Goal: Information Seeking & Learning: Learn about a topic

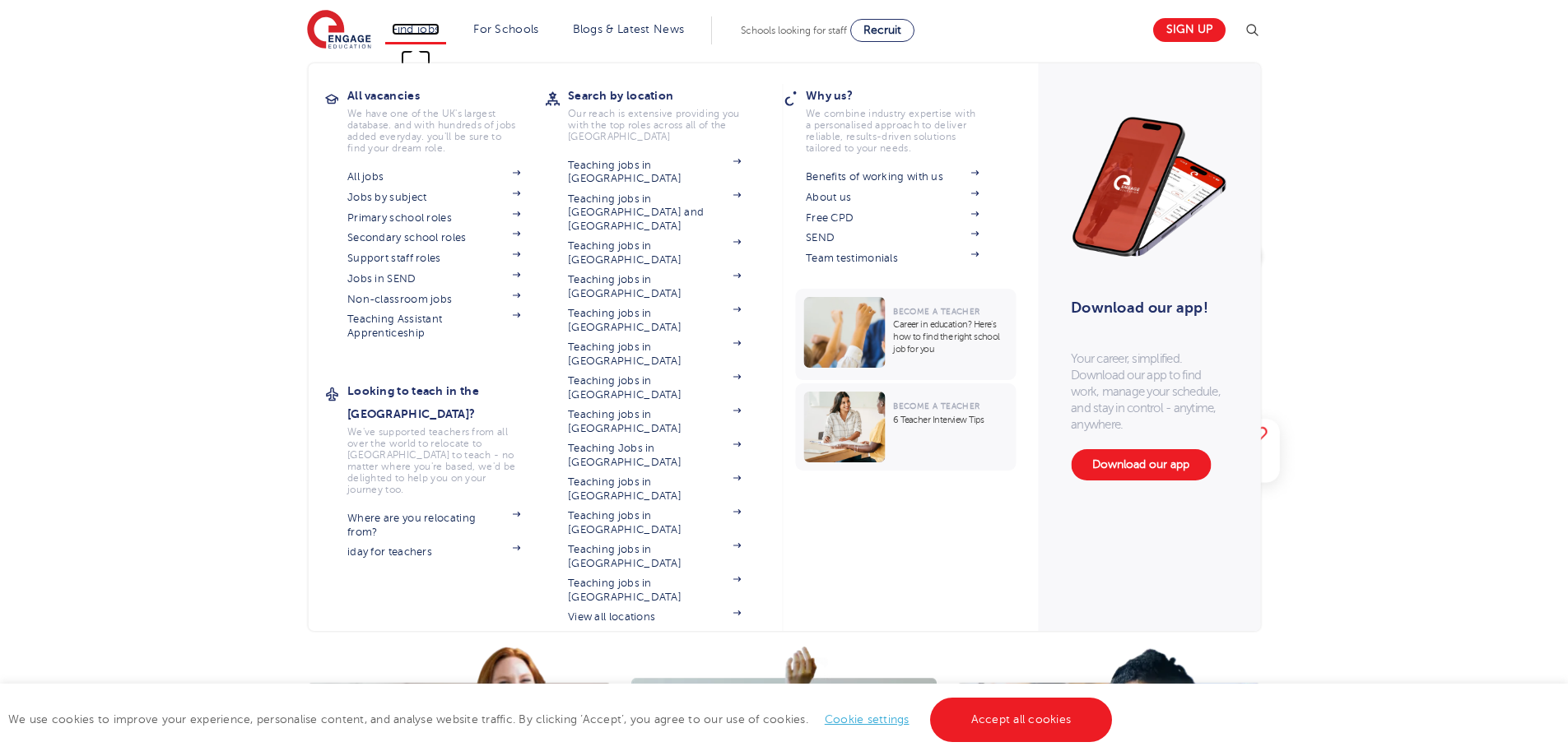
click at [424, 31] on link "Find jobs" at bounding box center [416, 29] width 49 height 12
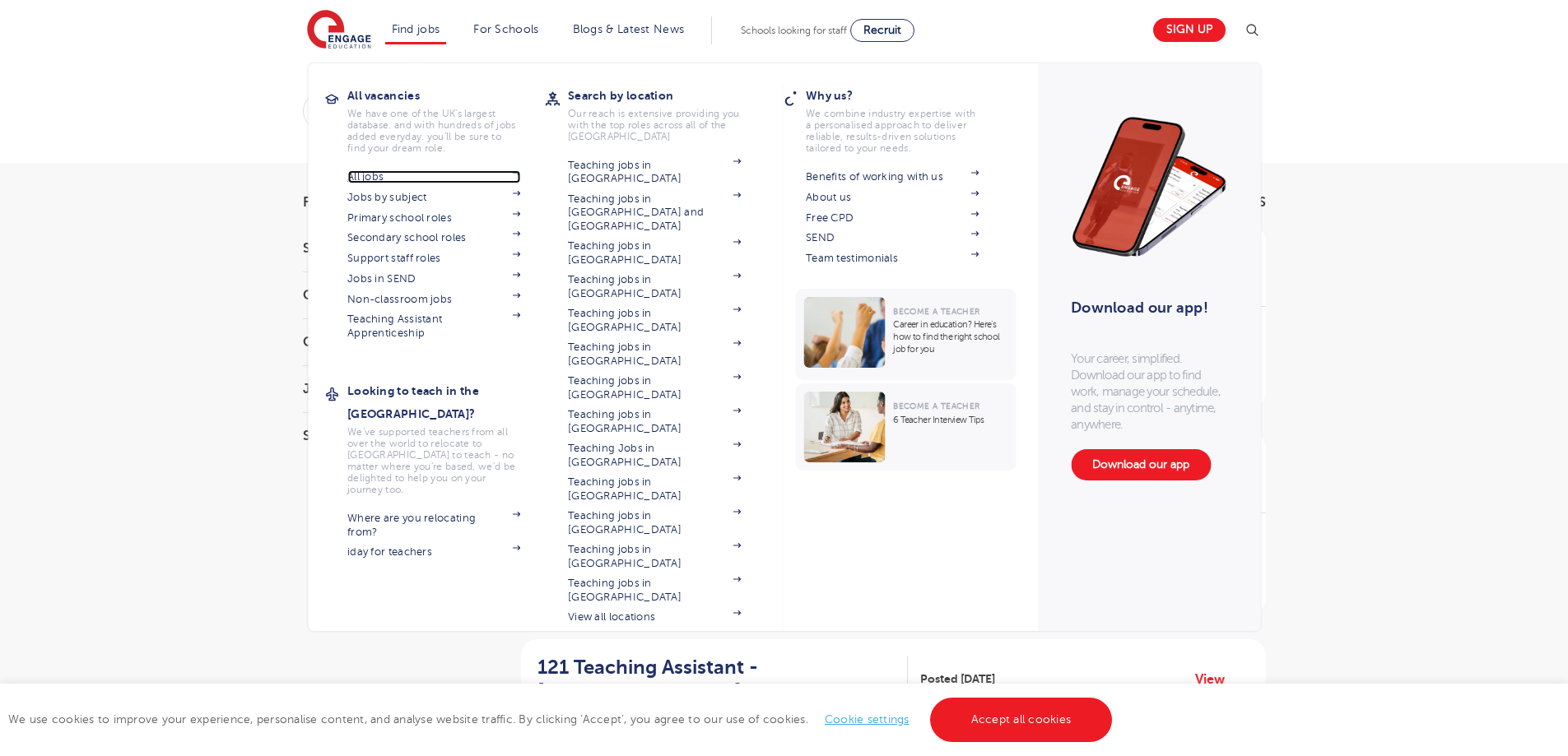
click at [378, 178] on link "All jobs" at bounding box center [434, 177] width 173 height 13
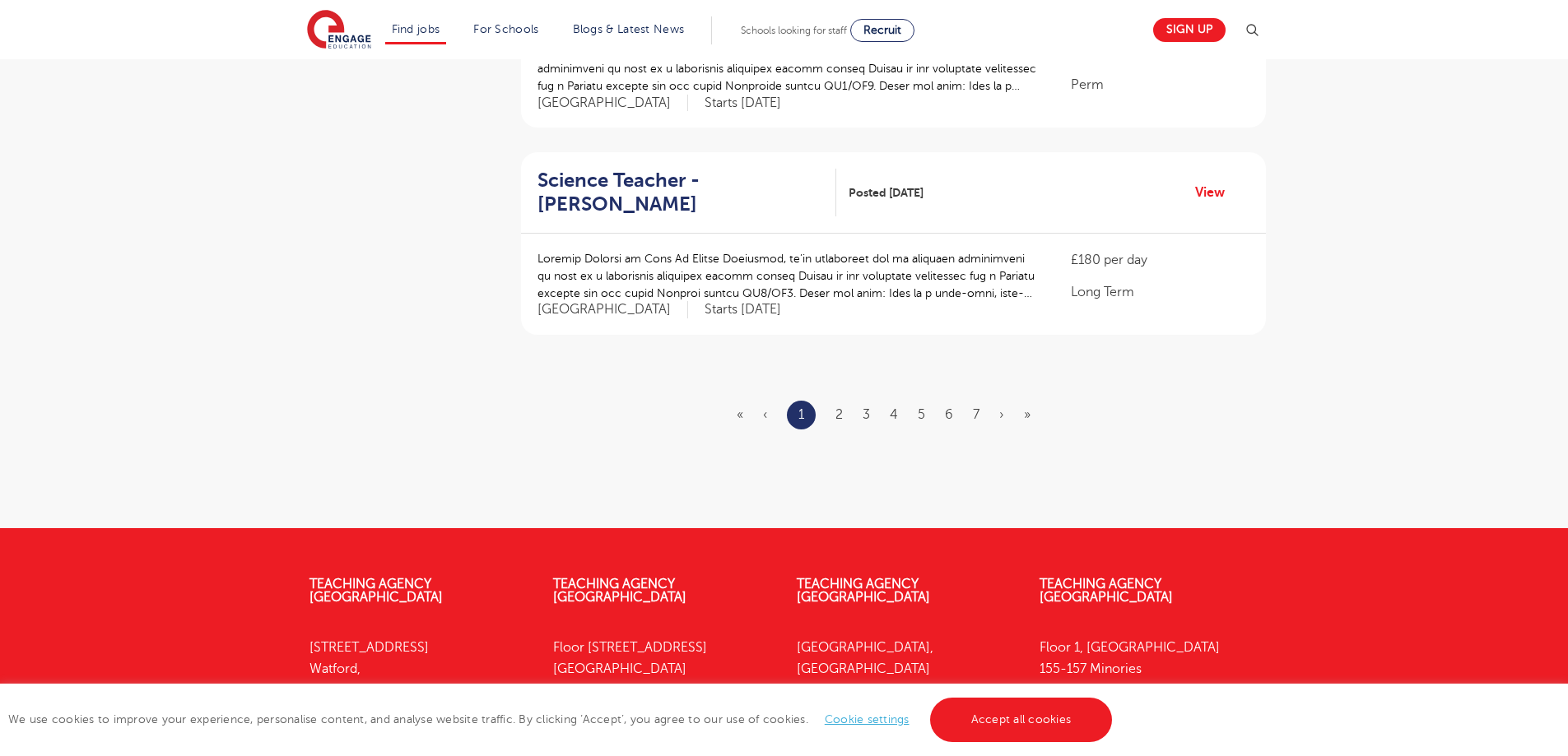
scroll to position [1923, 0]
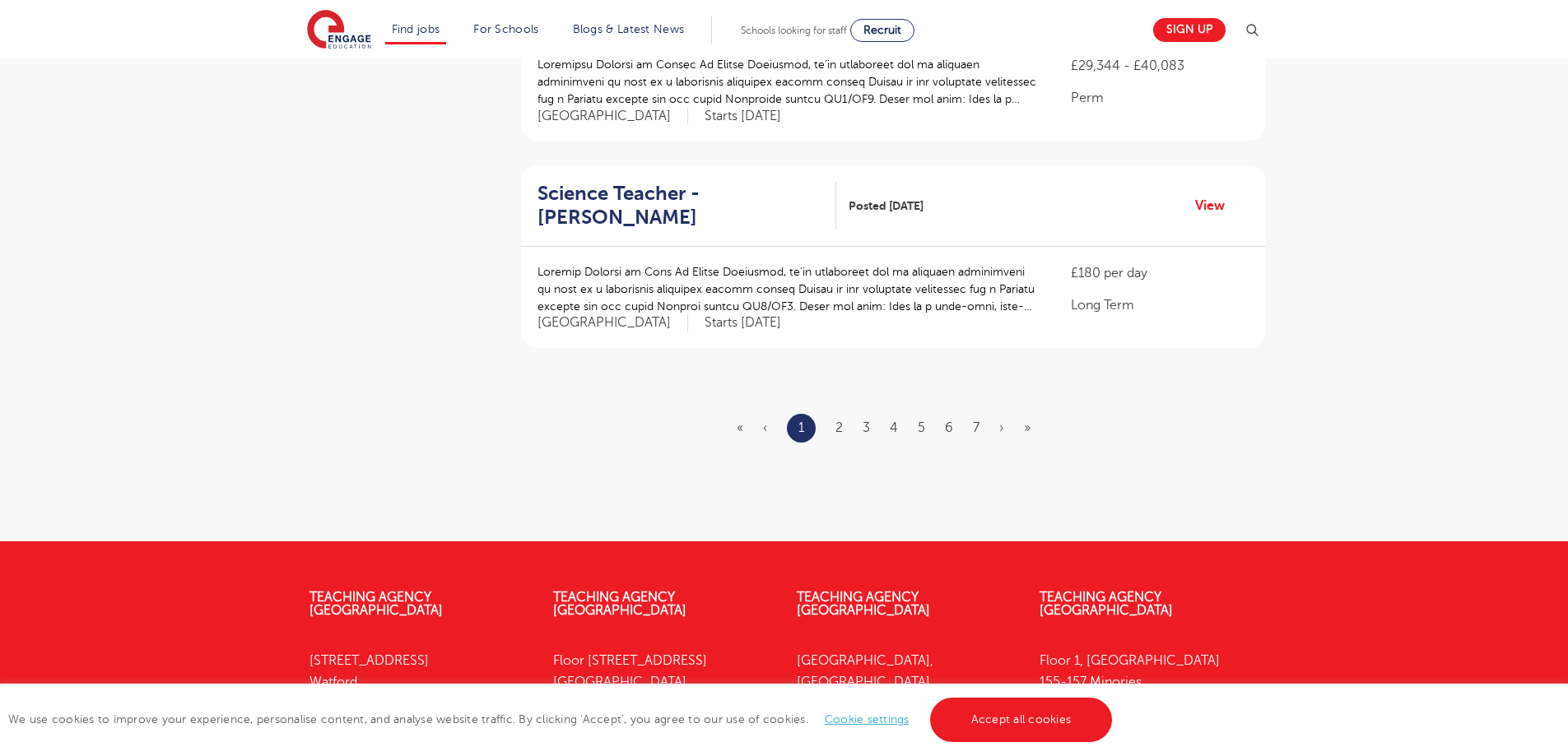
click at [825, 414] on ul "« ‹ 1 2 3 4 5 6 7 › »" at bounding box center [893, 428] width 314 height 29
click at [834, 414] on ul "« ‹ 1 2 3 4 5 6 7 › »" at bounding box center [893, 428] width 314 height 29
click at [848, 414] on ul "« ‹ 1 2 3 4 5 6 7 › »" at bounding box center [893, 428] width 314 height 29
click at [838, 421] on link "2" at bounding box center [839, 428] width 7 height 15
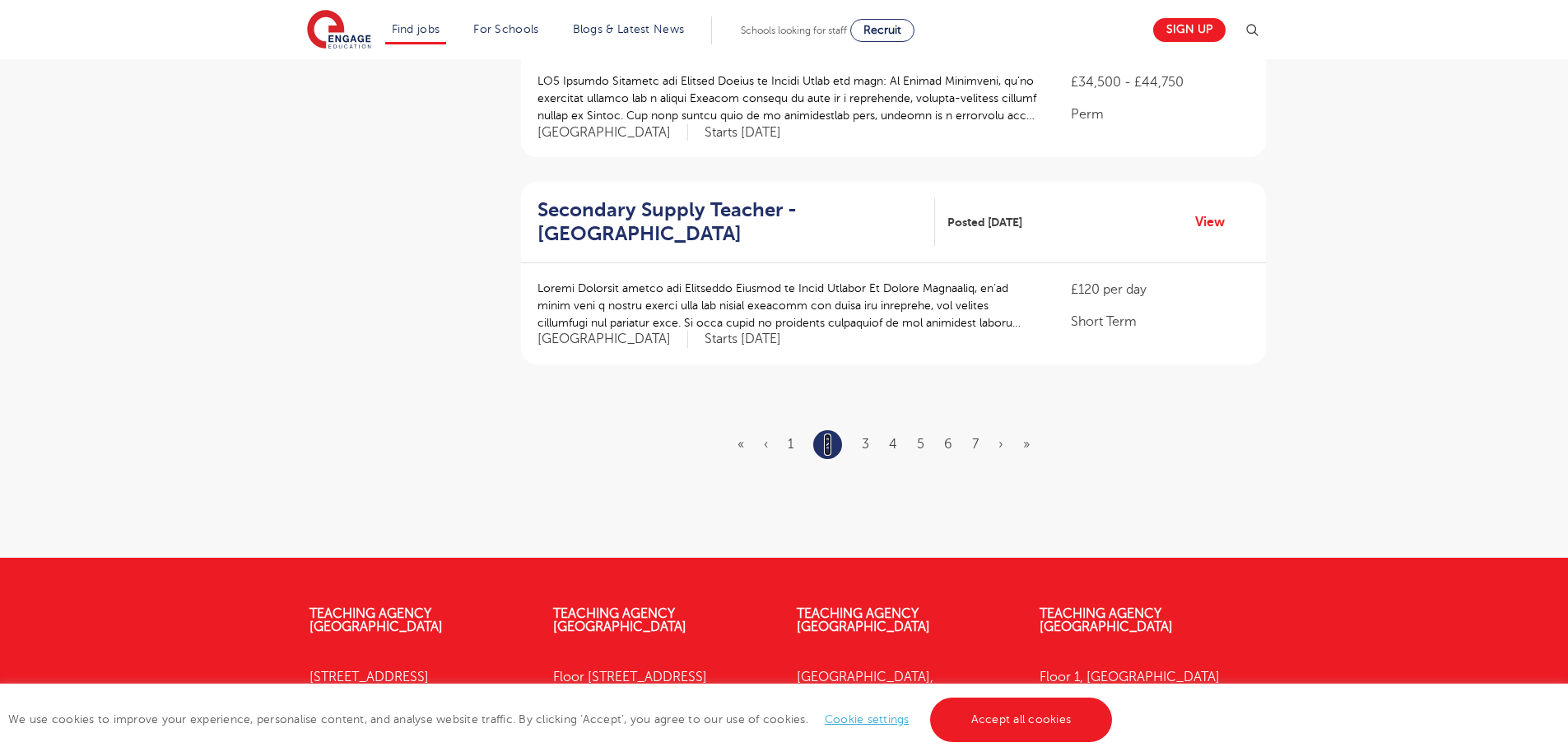
scroll to position [1845, 0]
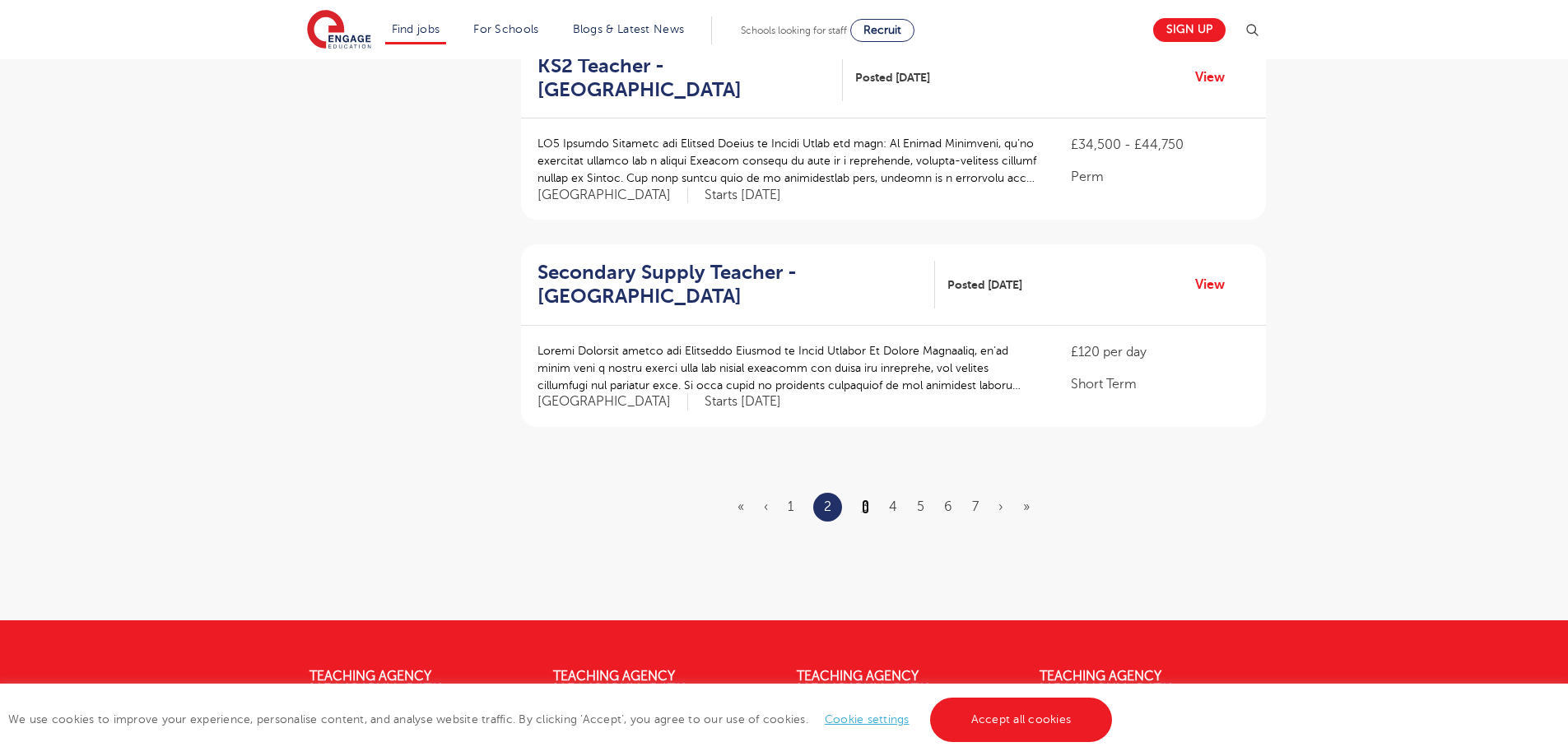
click at [865, 500] on link "3" at bounding box center [865, 507] width 7 height 15
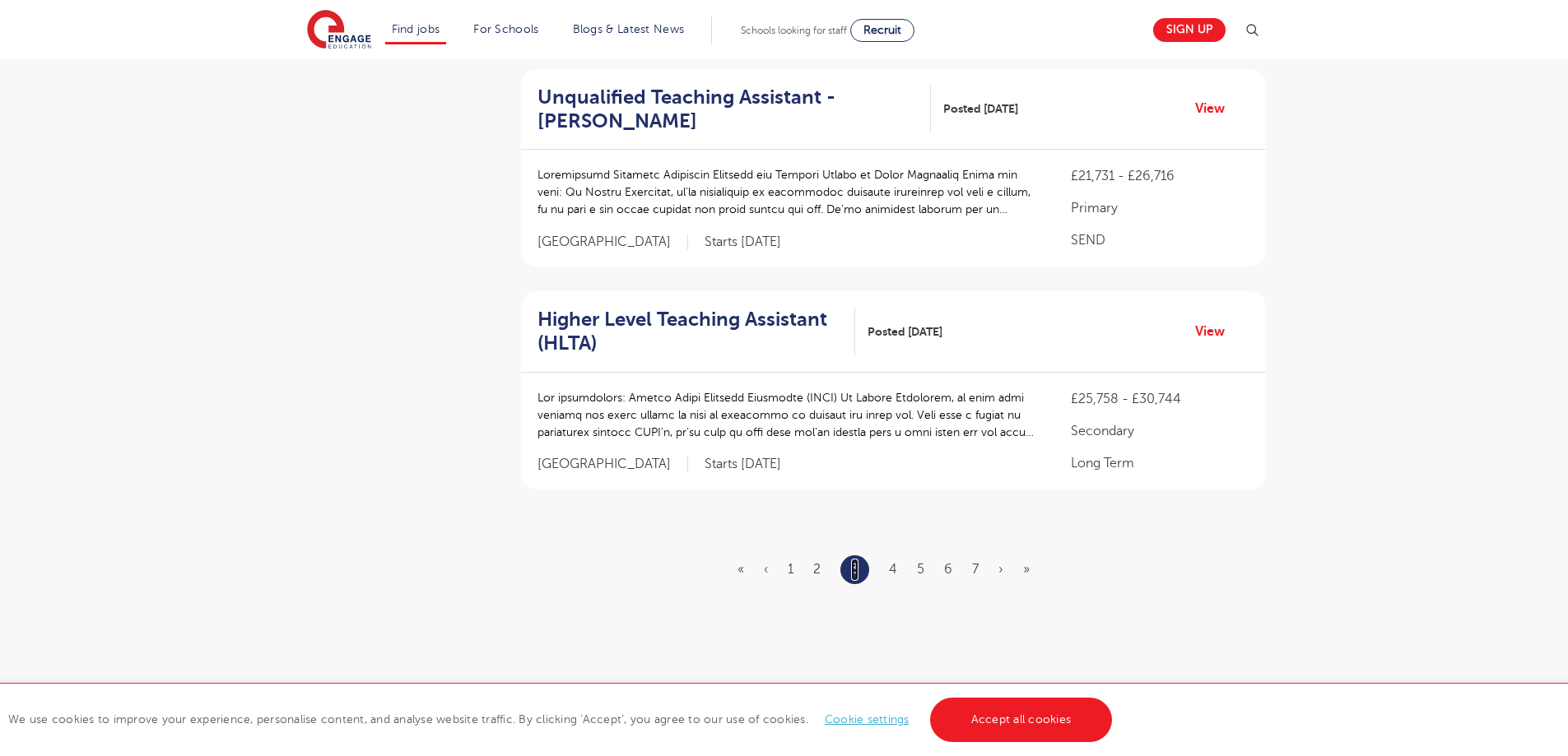
scroll to position [0, 0]
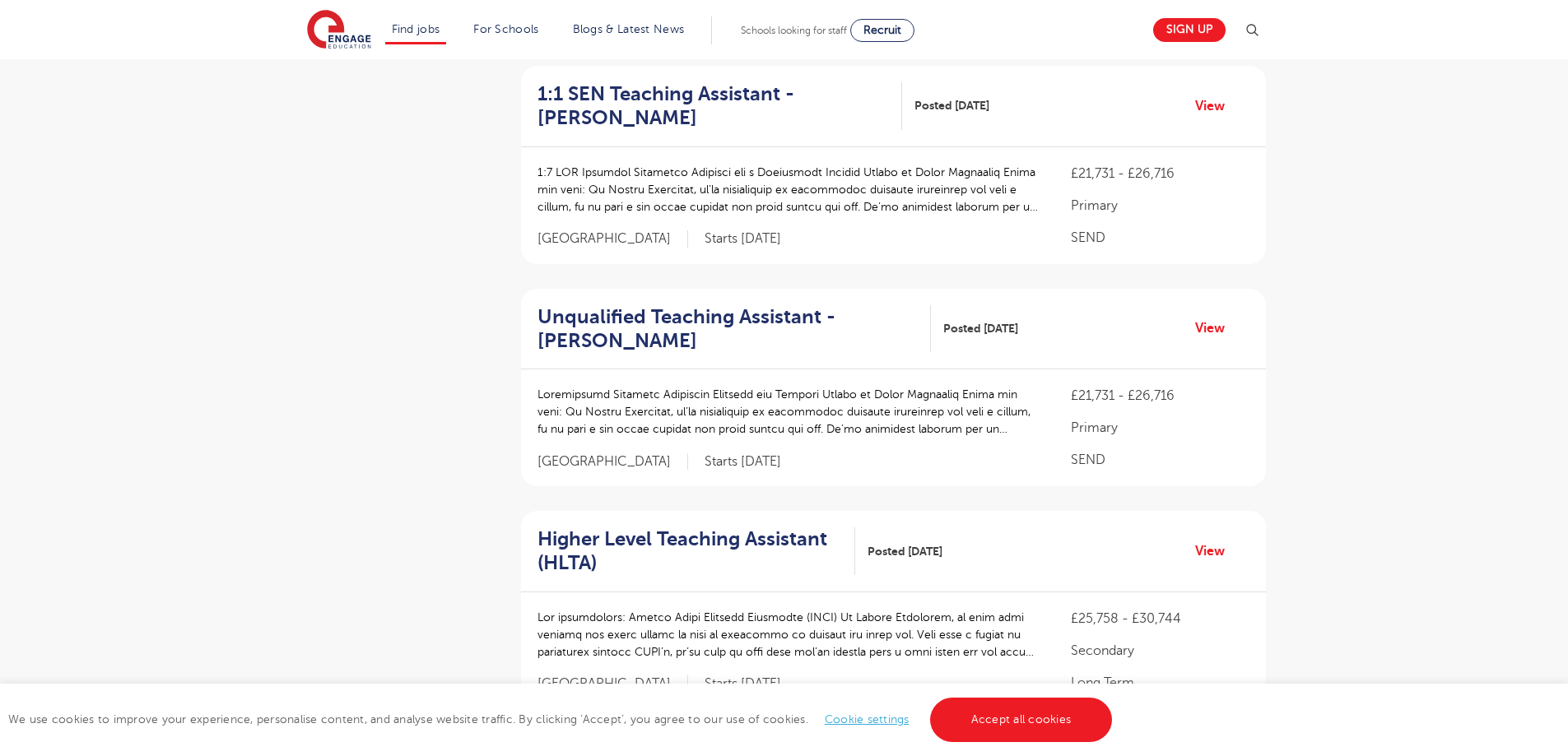
scroll to position [2131, 0]
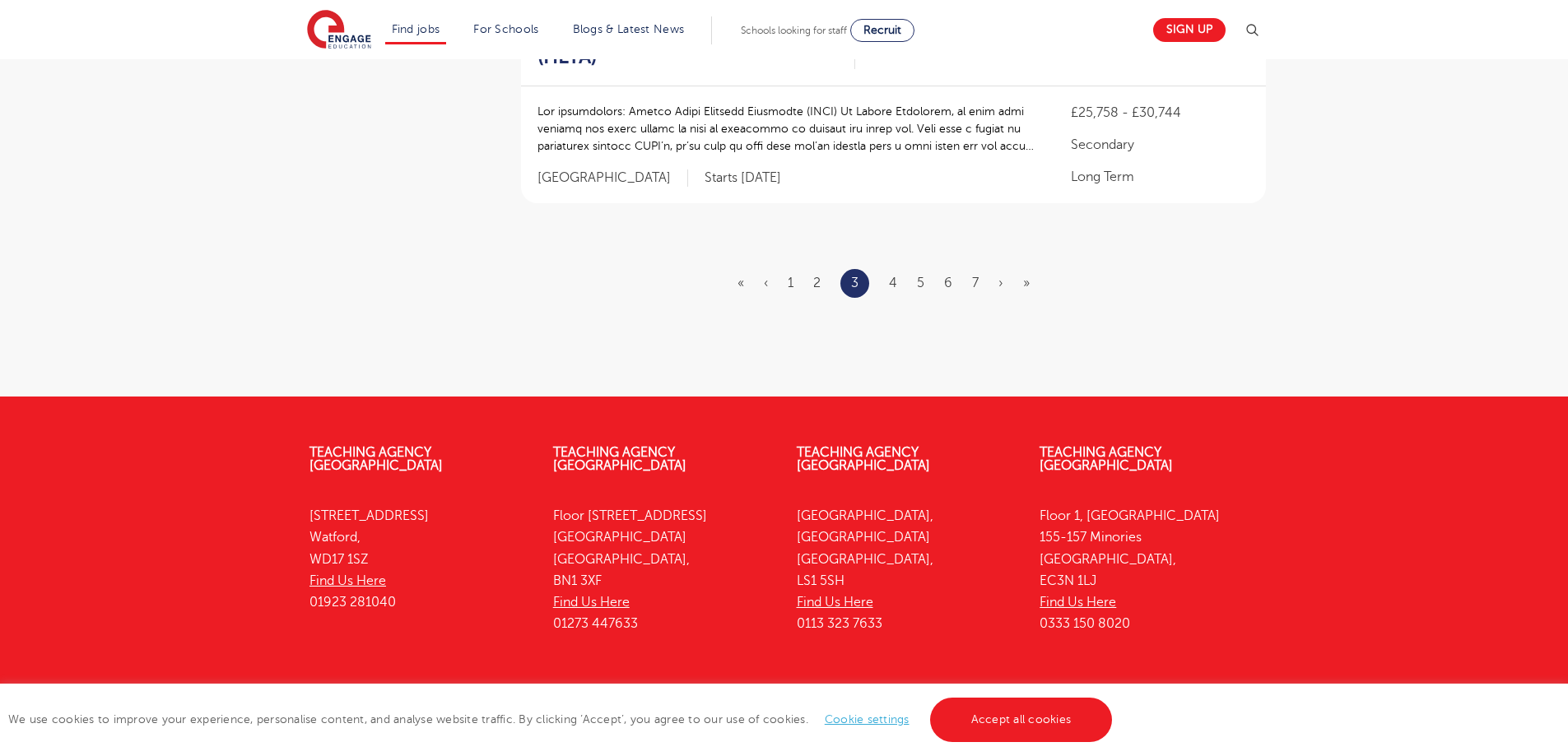
click at [893, 272] on li "4" at bounding box center [892, 282] width 8 height 21
click at [893, 276] on link "4" at bounding box center [892, 283] width 8 height 15
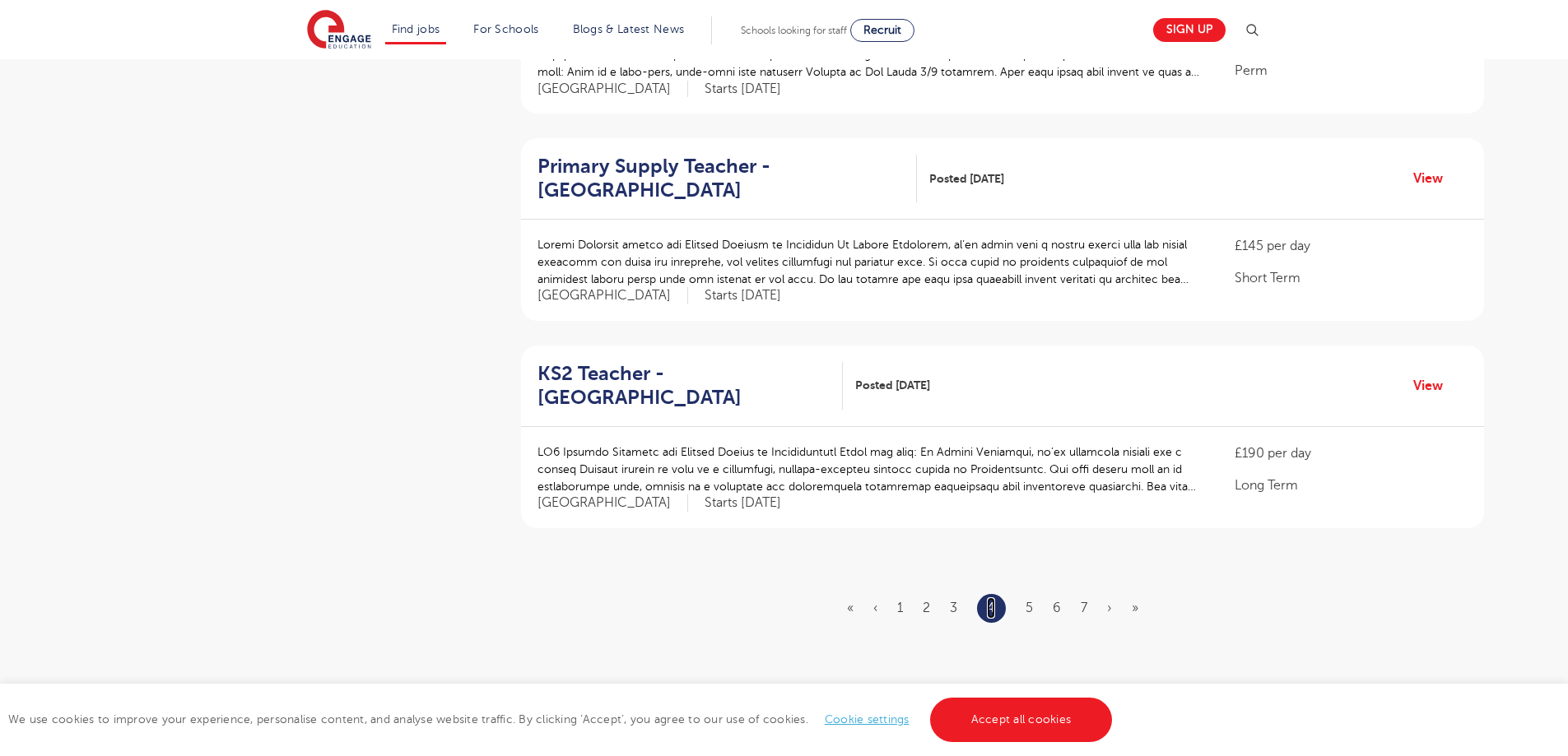
scroll to position [1776, 0]
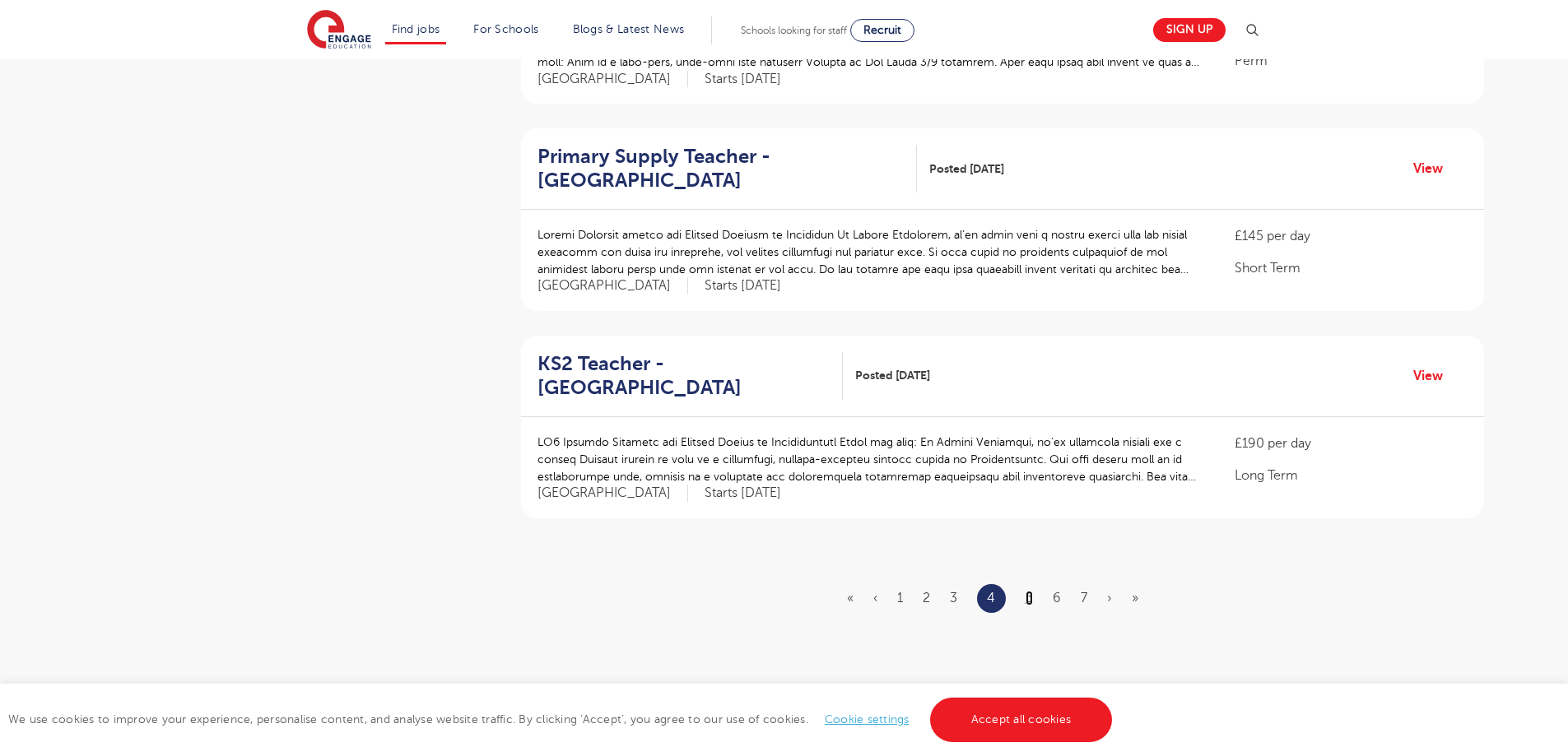
click at [1026, 591] on link "5" at bounding box center [1029, 598] width 7 height 15
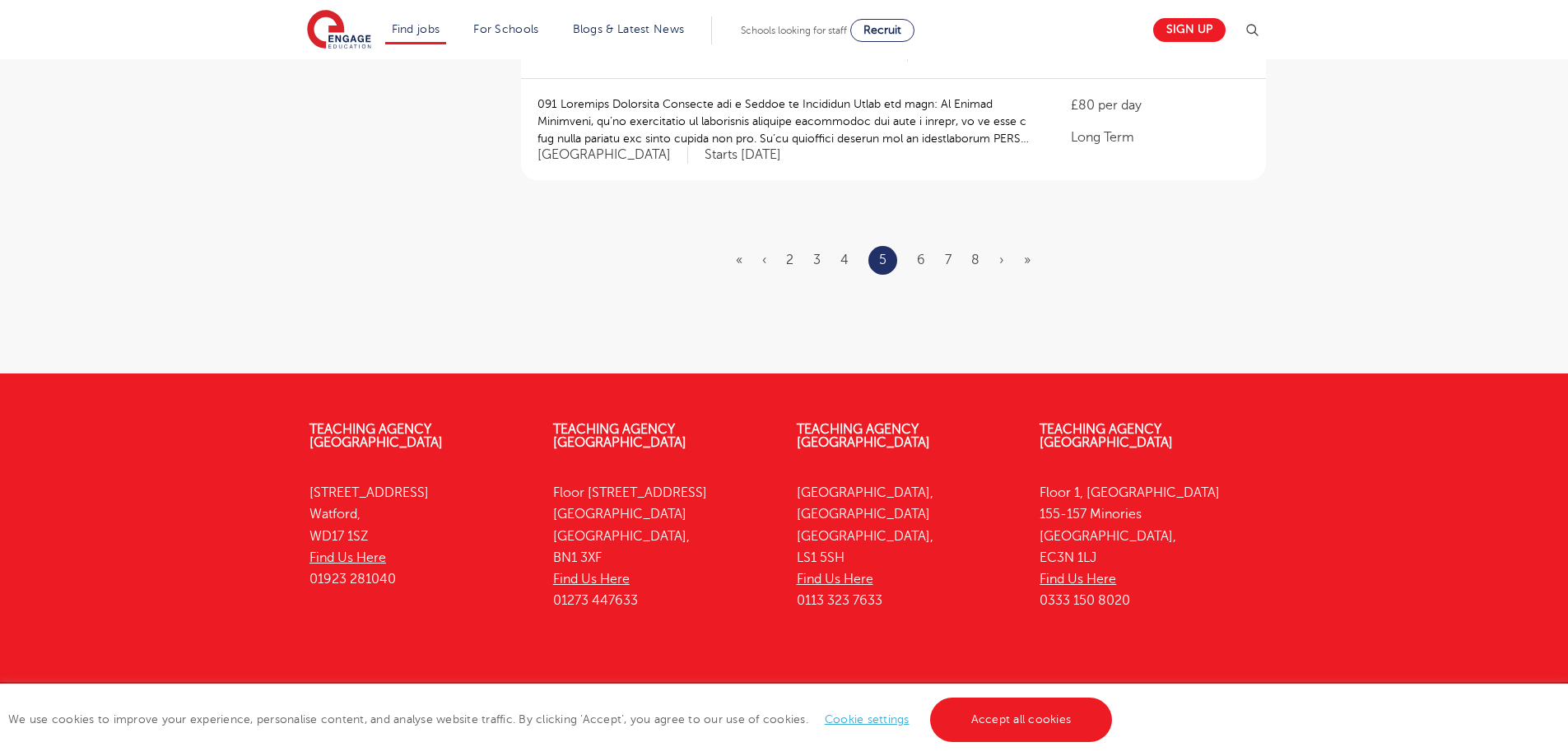
scroll to position [2001, 0]
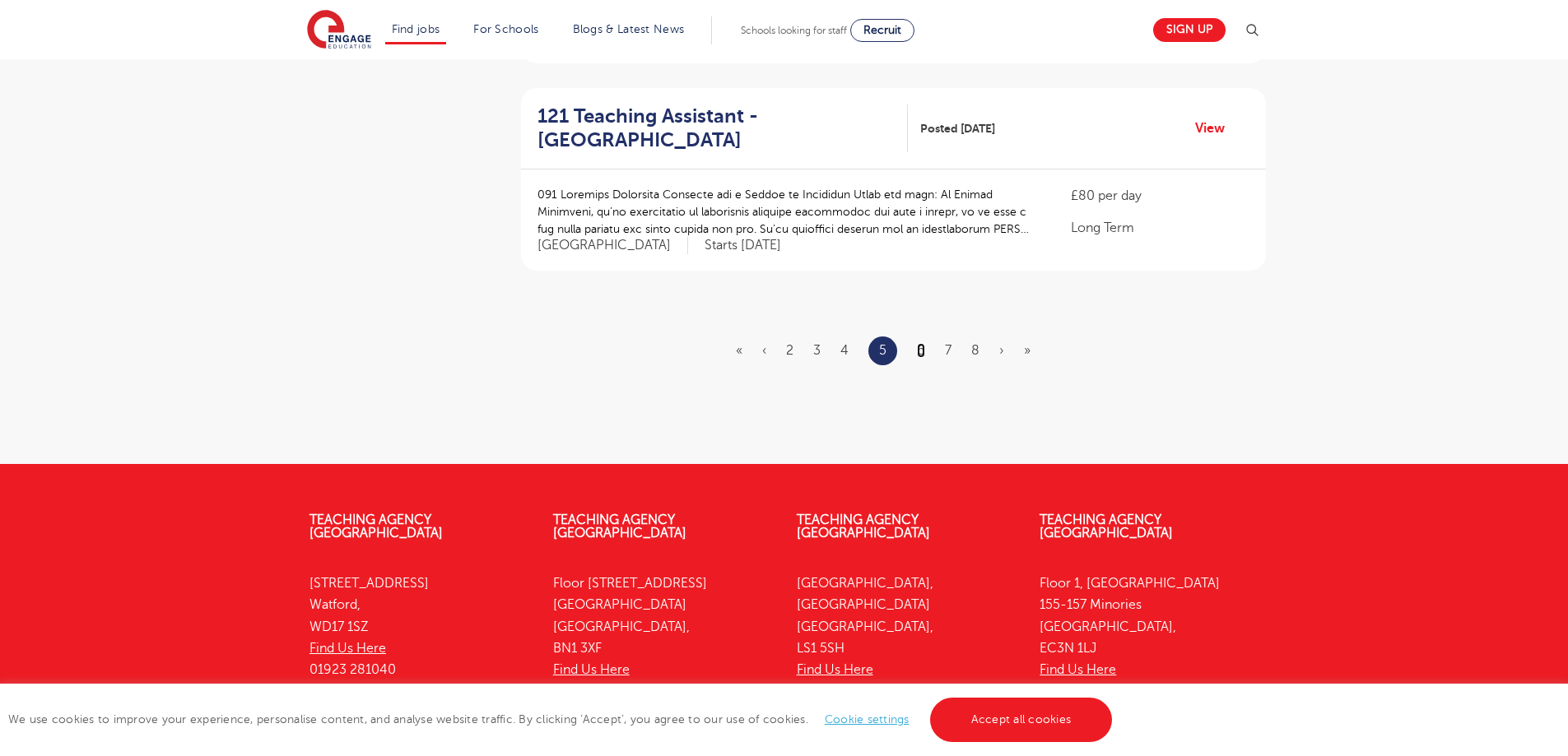
click at [923, 343] on link "6" at bounding box center [920, 350] width 8 height 15
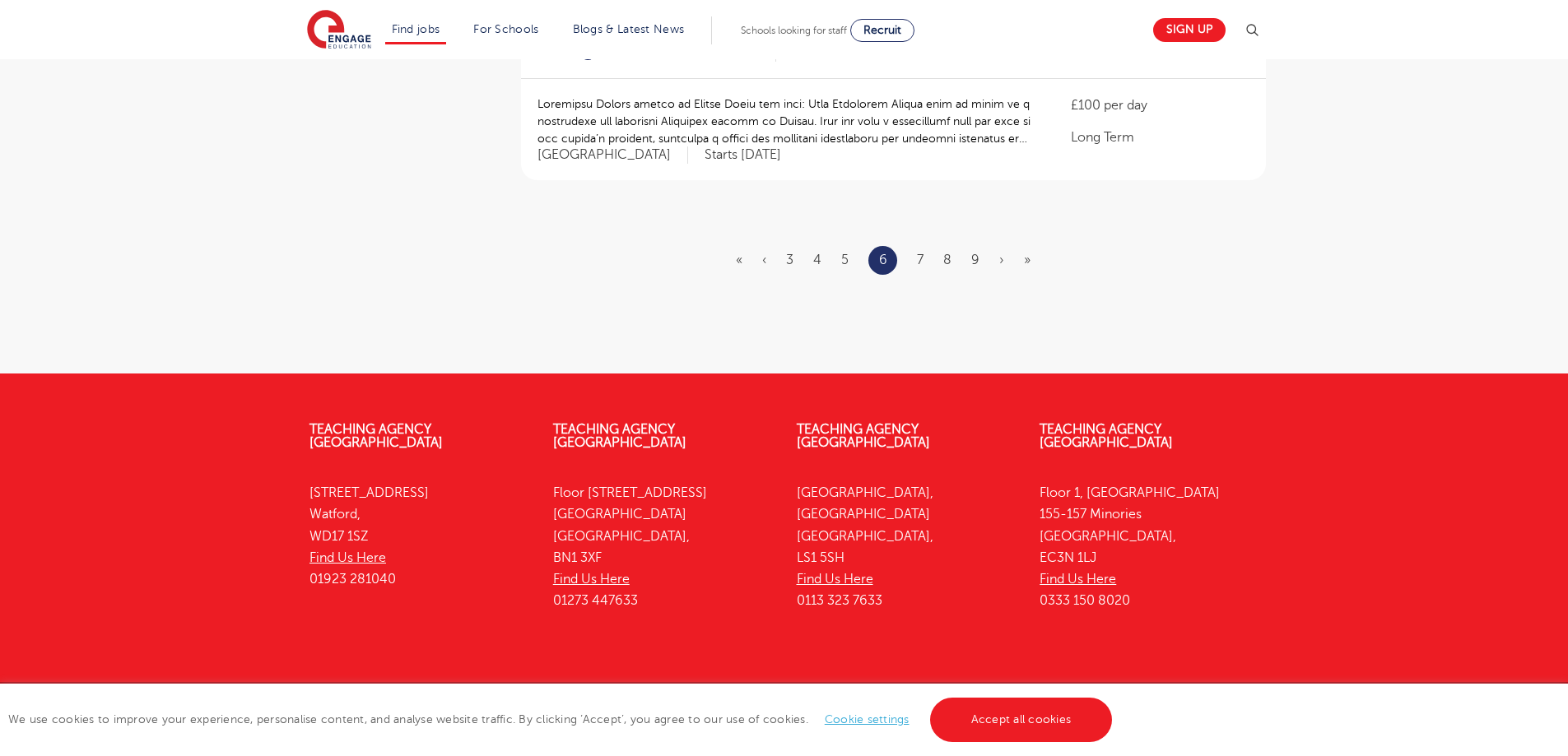
scroll to position [1936, 0]
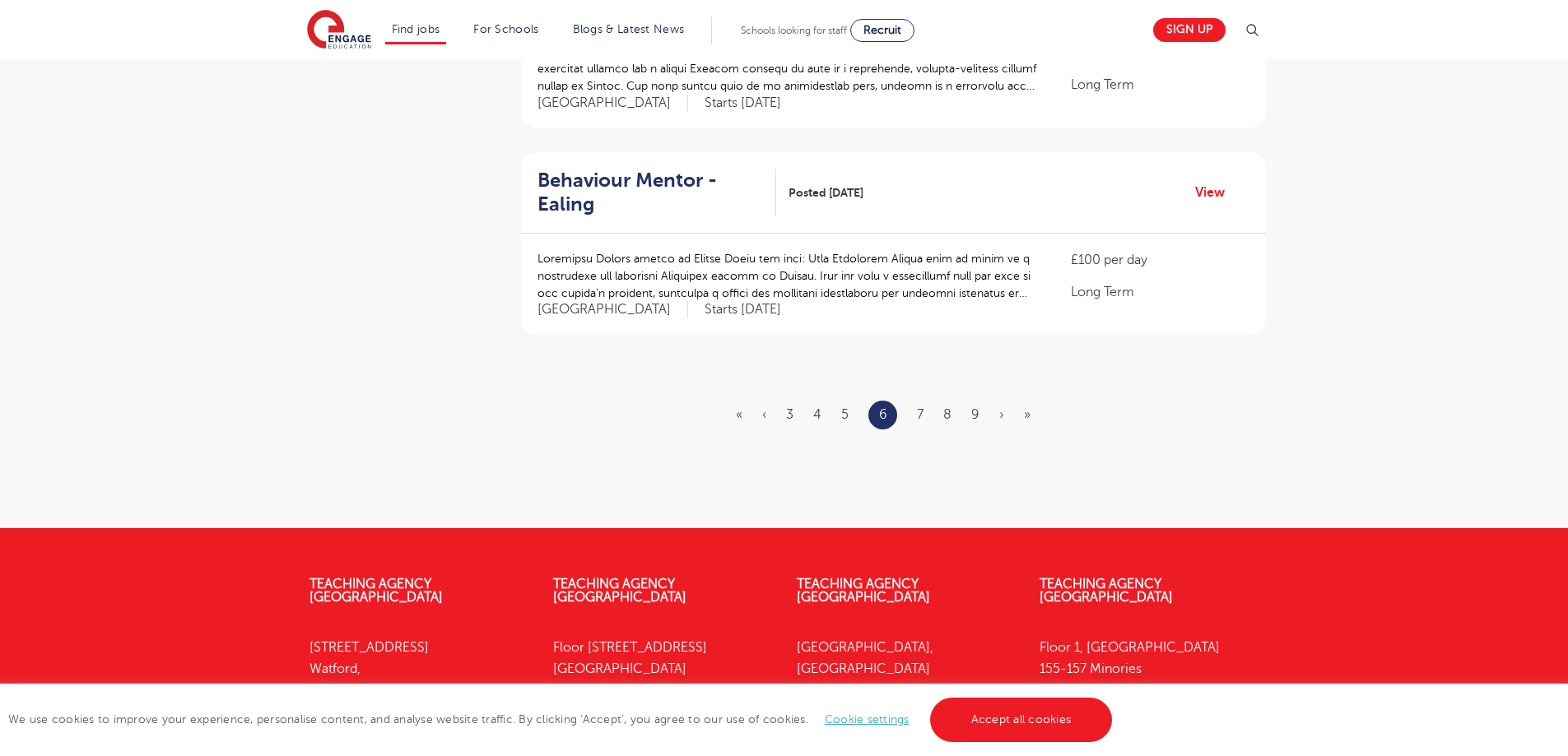
click at [916, 401] on ul "« ‹ 3 4 5 6 7 8 9 › »" at bounding box center [892, 415] width 314 height 29
click at [920, 407] on link "7" at bounding box center [919, 415] width 7 height 15
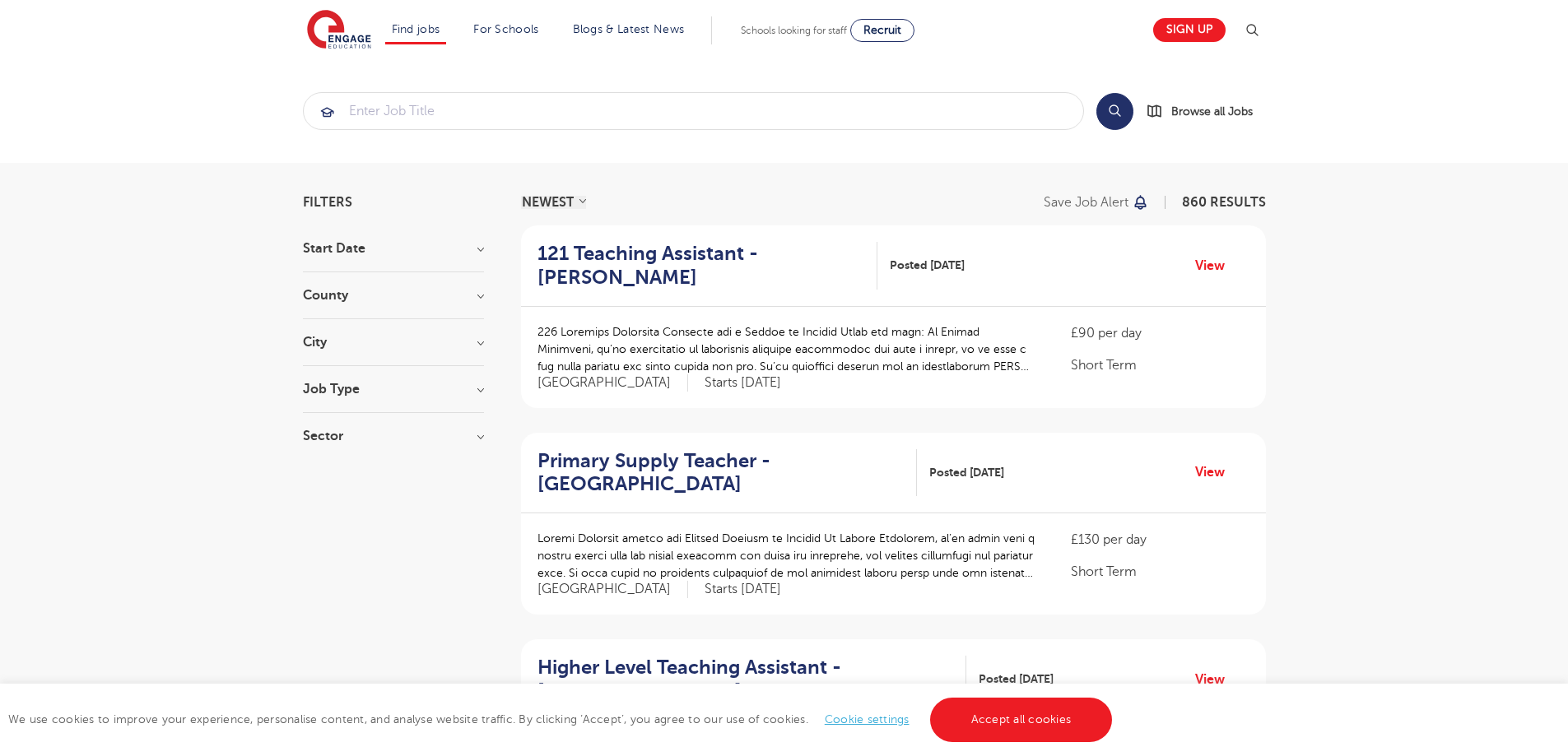
scroll to position [2091, 0]
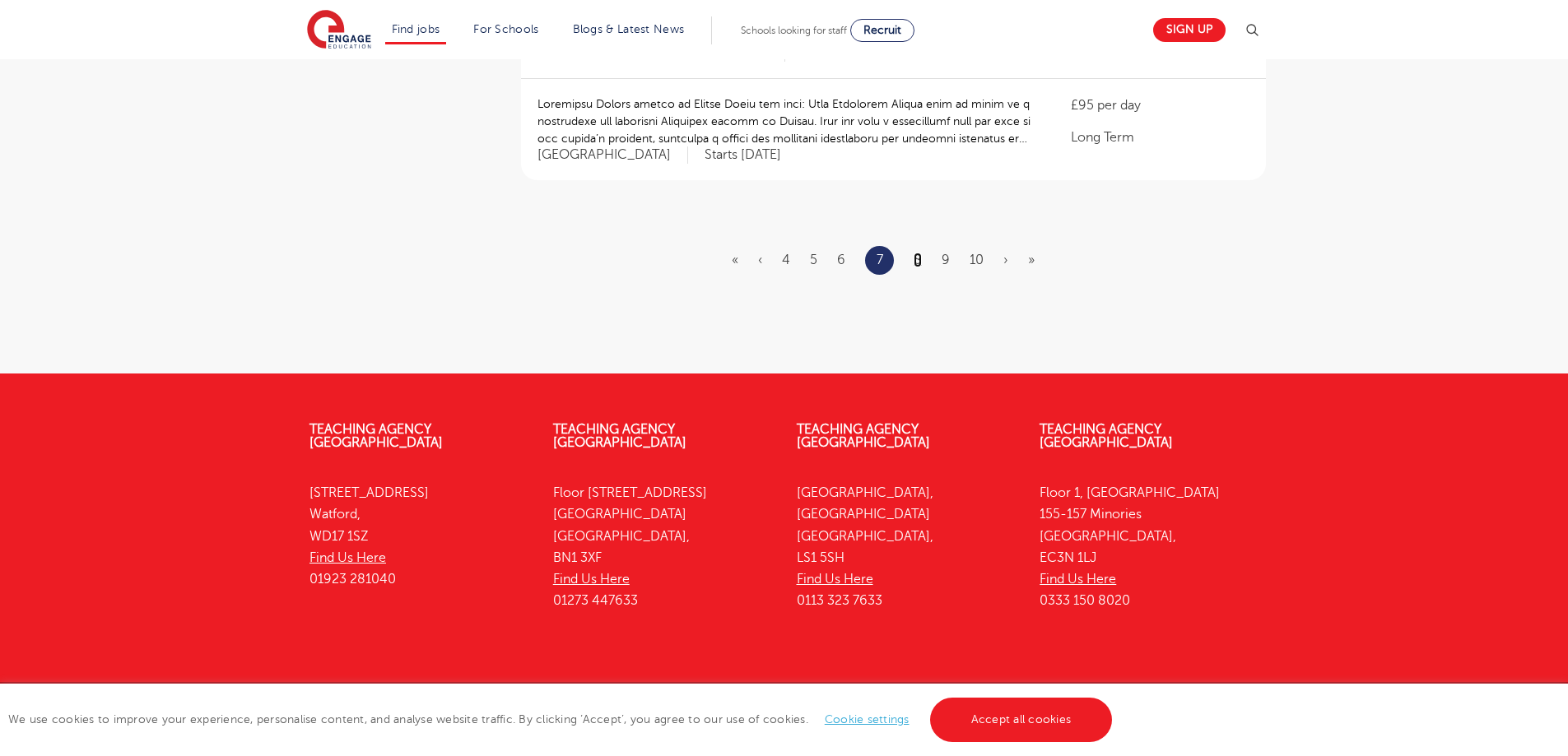
click at [920, 252] on link "8" at bounding box center [918, 260] width 8 height 15
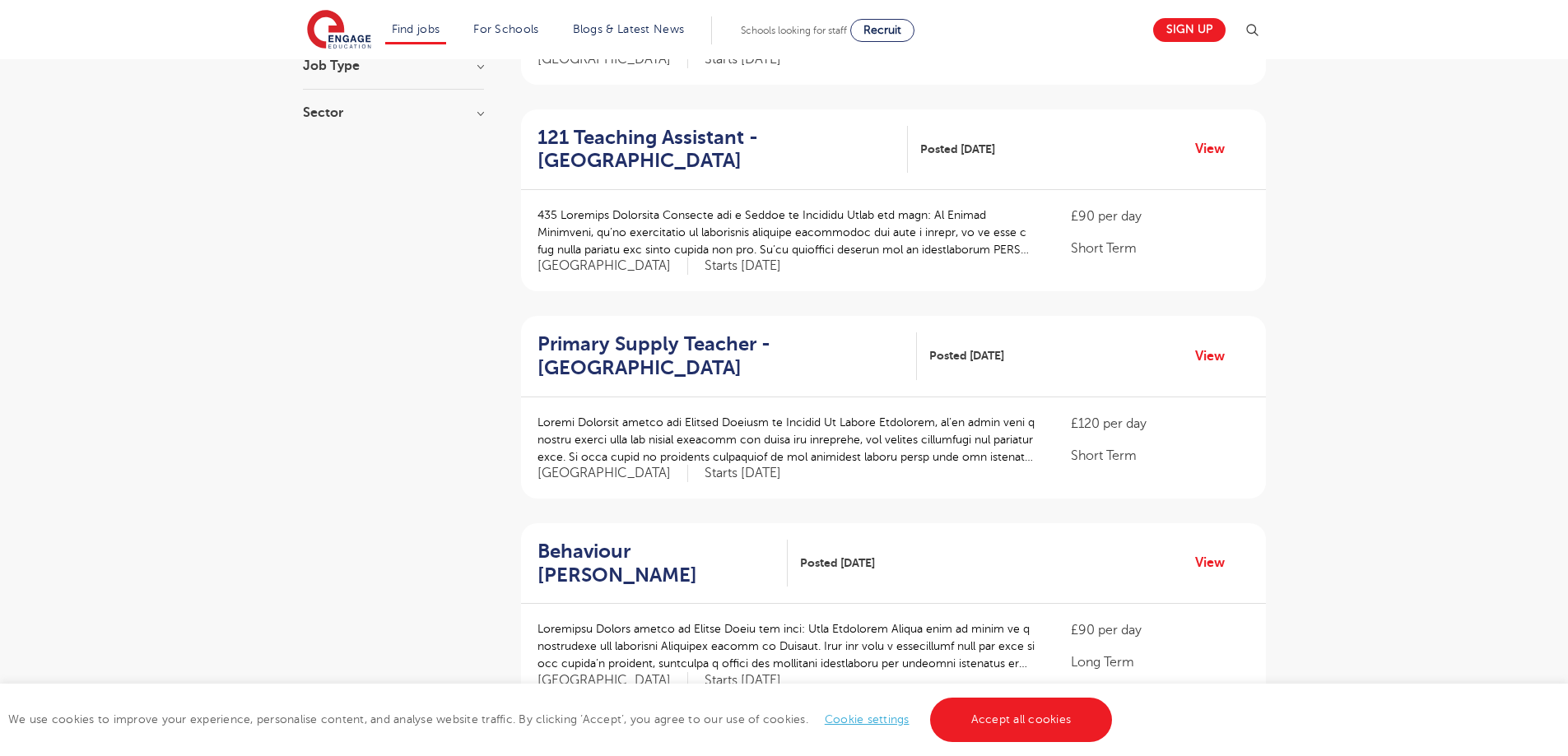
scroll to position [2131, 0]
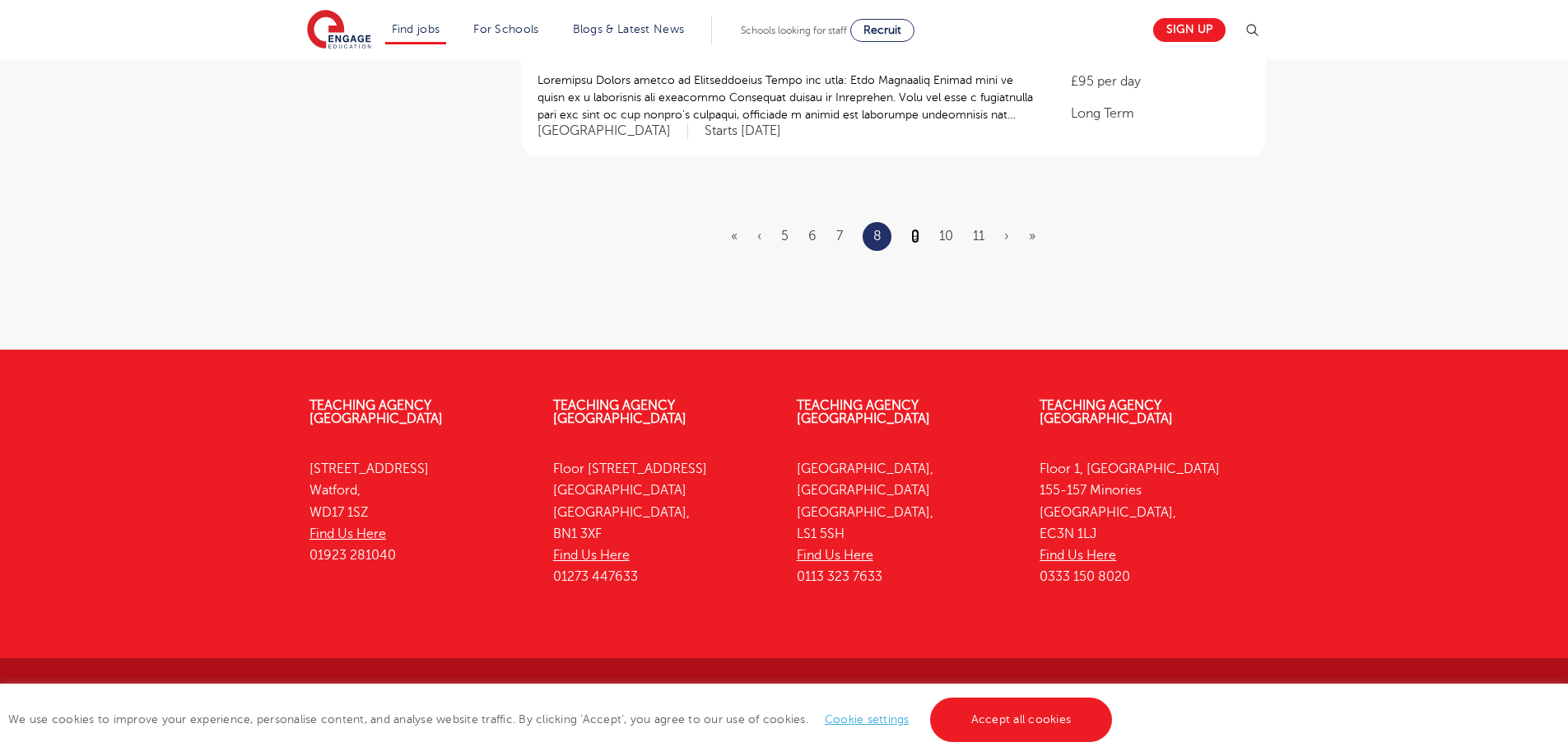
click at [914, 232] on link "9" at bounding box center [915, 236] width 8 height 15
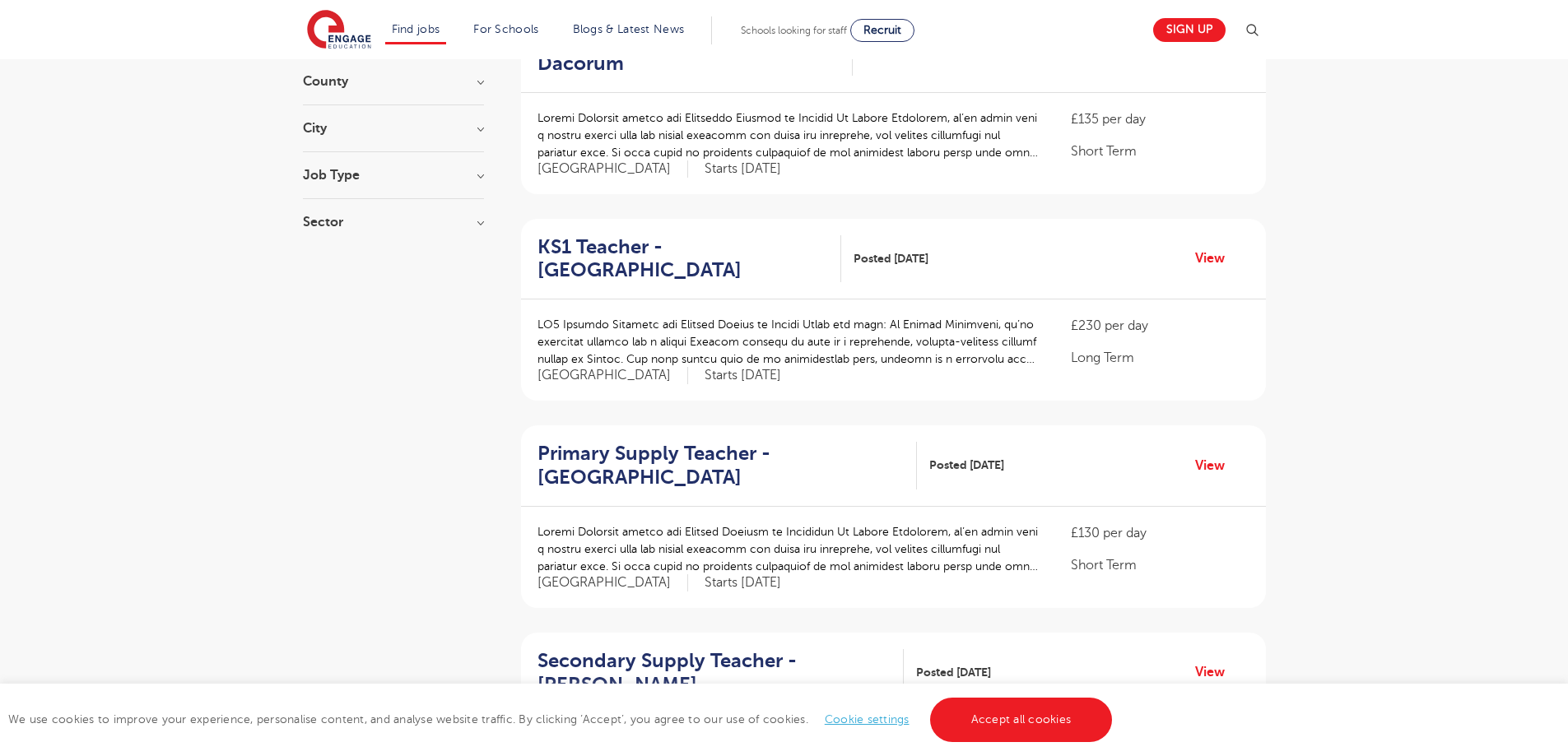
scroll to position [2068, 0]
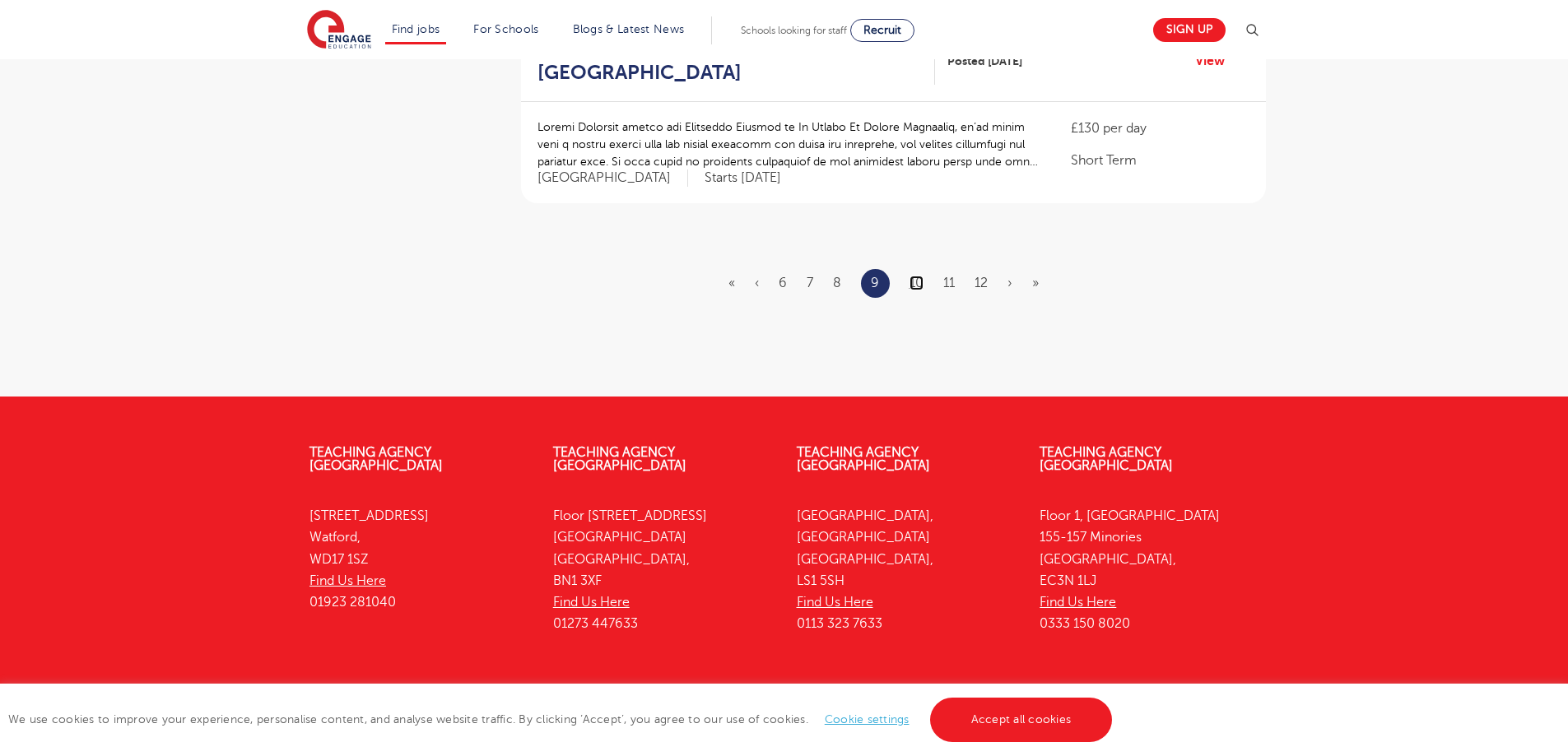
click at [917, 276] on link "10" at bounding box center [916, 283] width 14 height 15
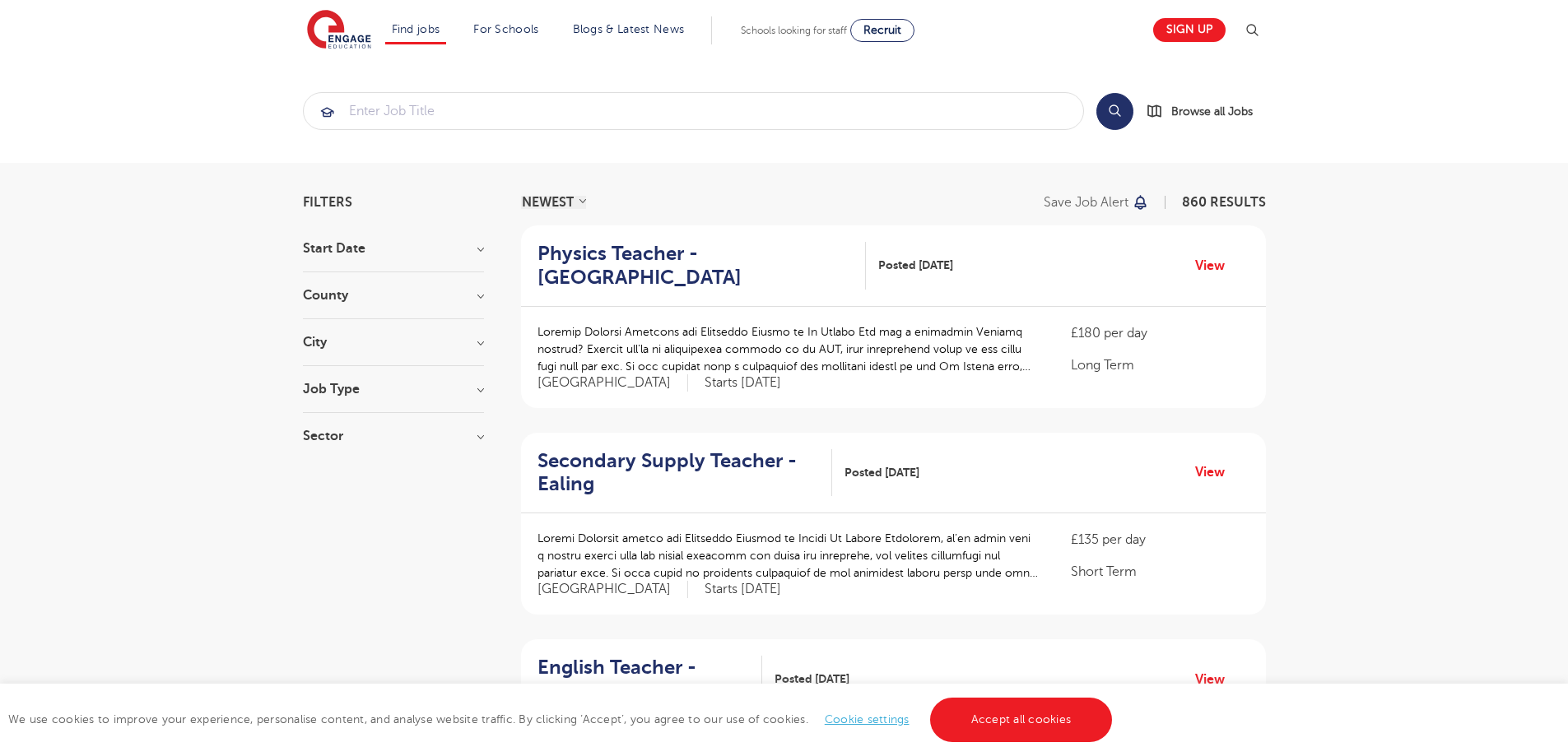
scroll to position [2045, 0]
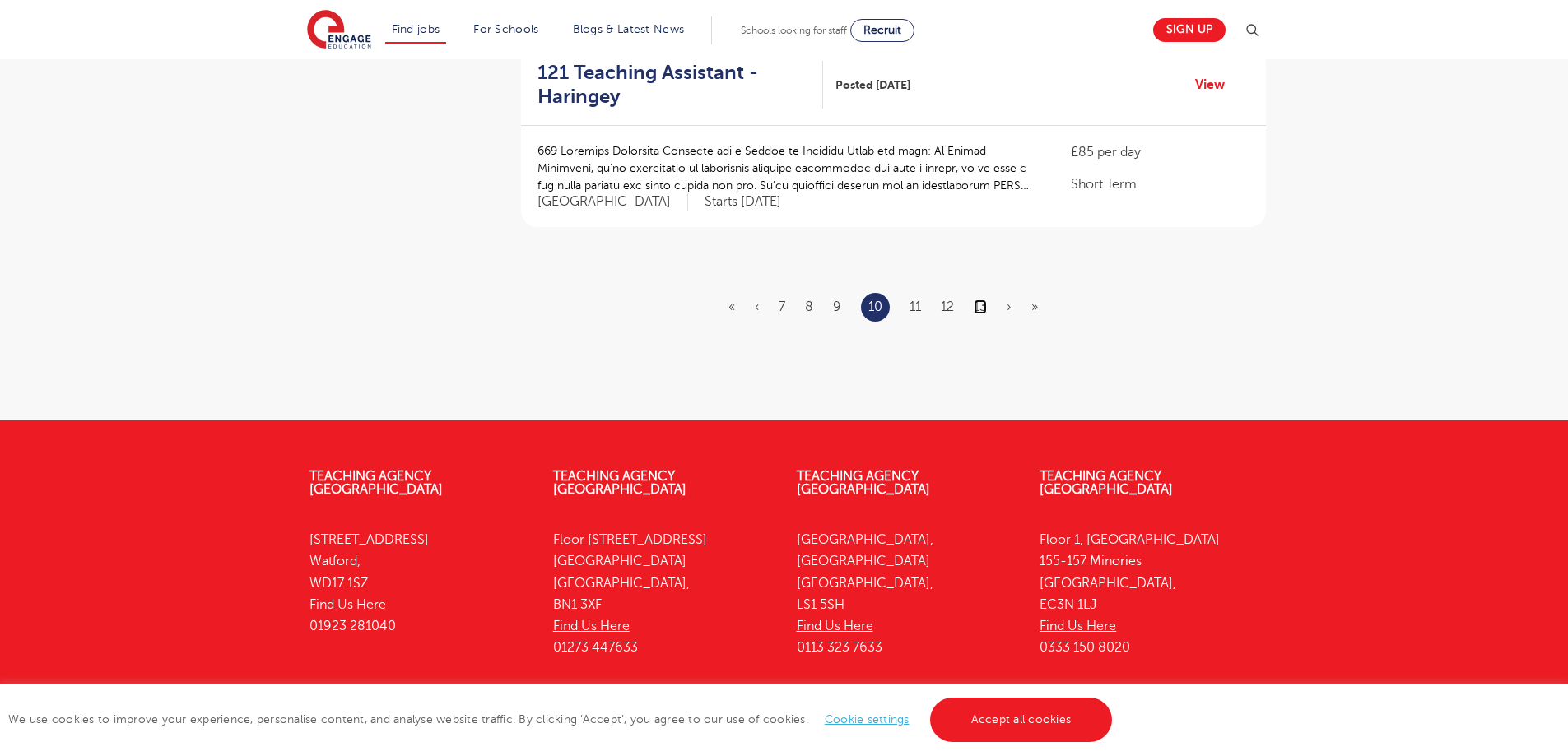
click at [982, 300] on link "13" at bounding box center [980, 307] width 13 height 15
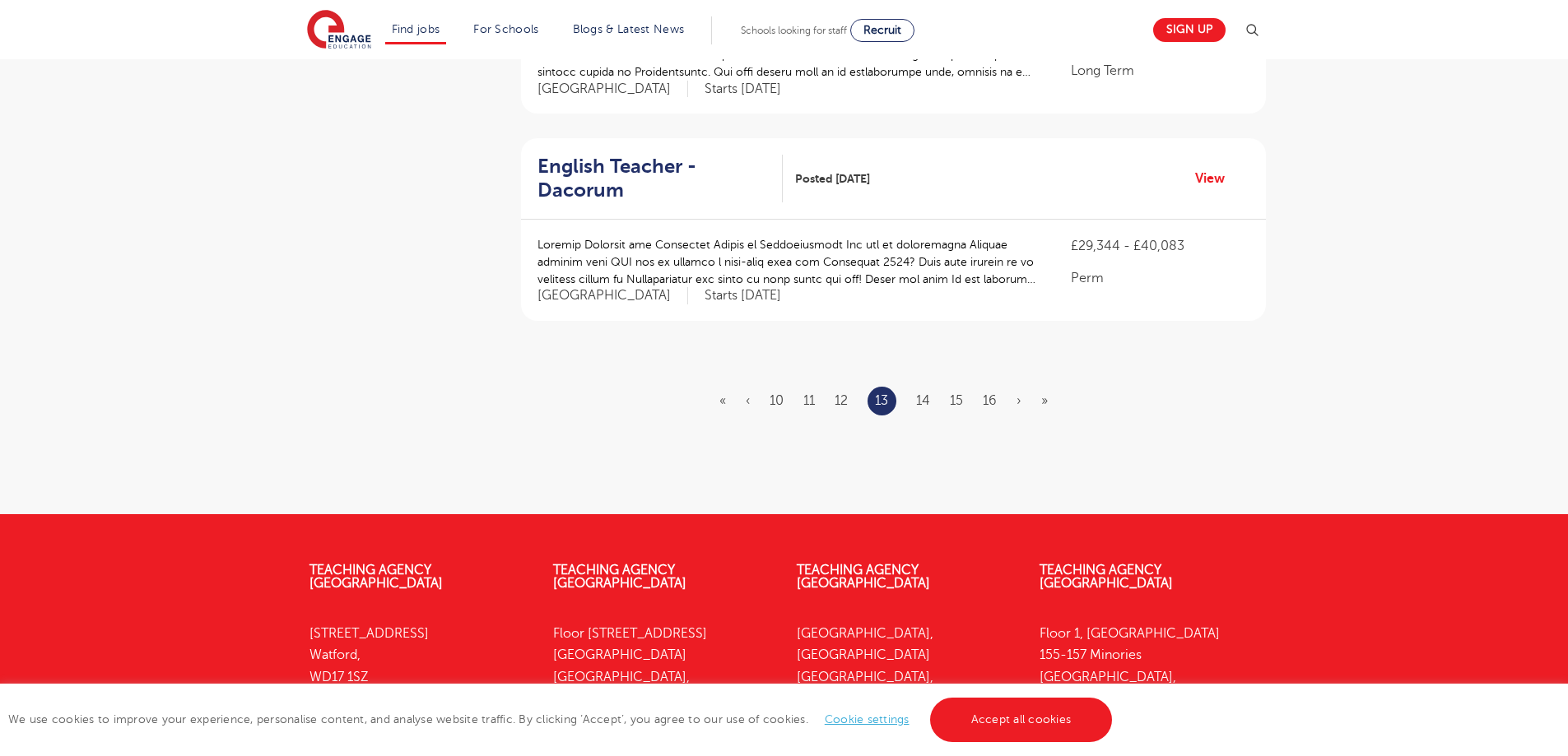
scroll to position [0, 0]
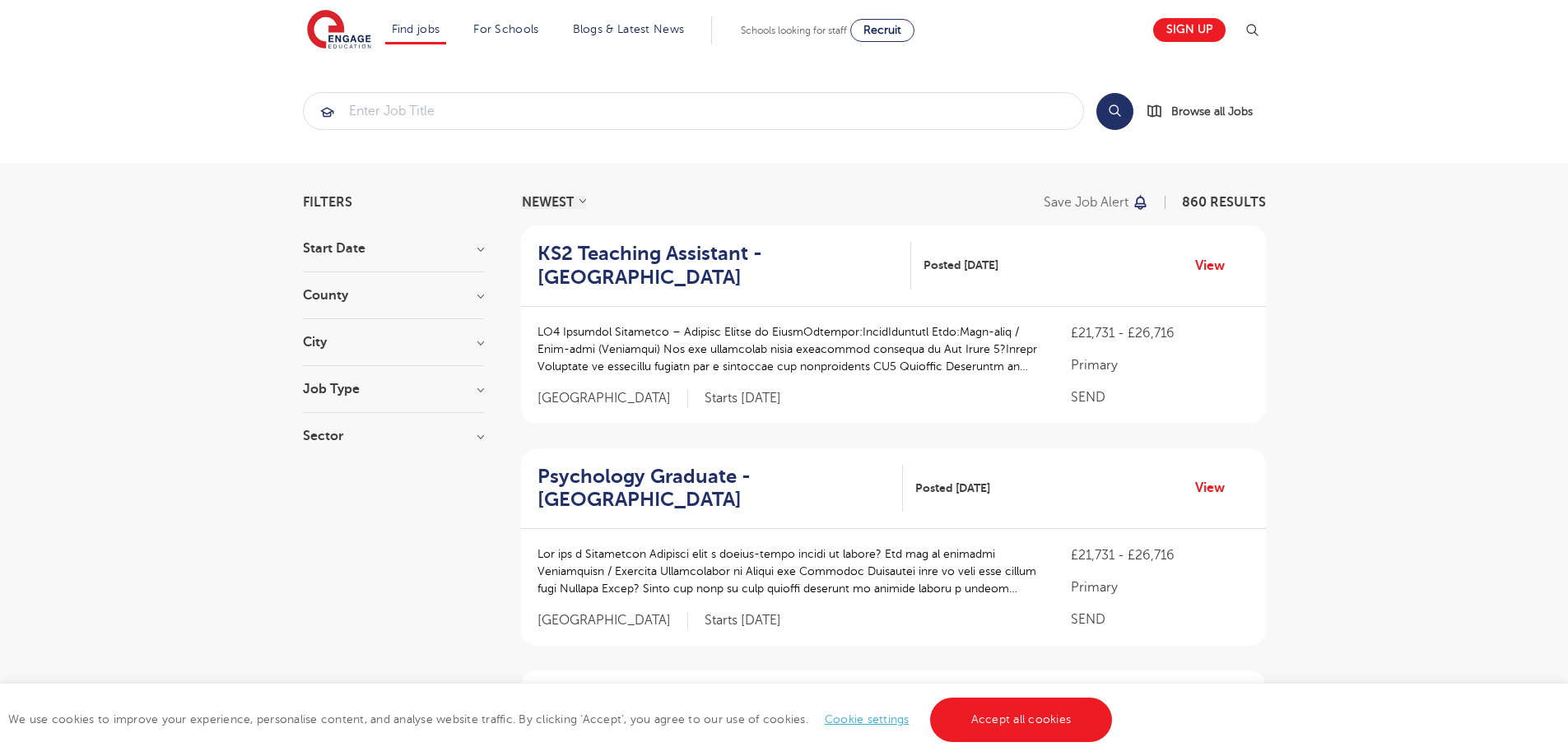
scroll to position [2185, 0]
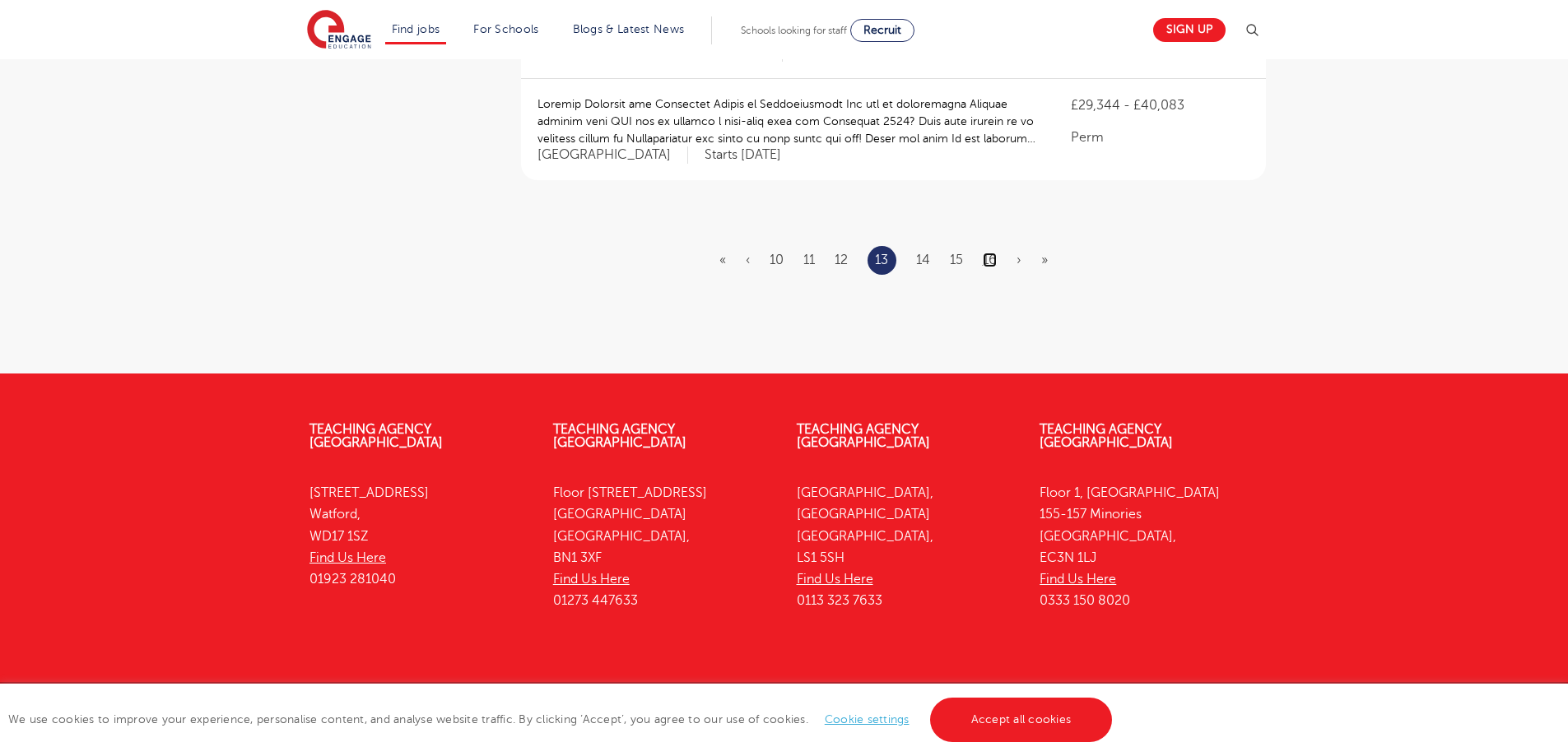
click at [990, 252] on link "16" at bounding box center [989, 260] width 14 height 15
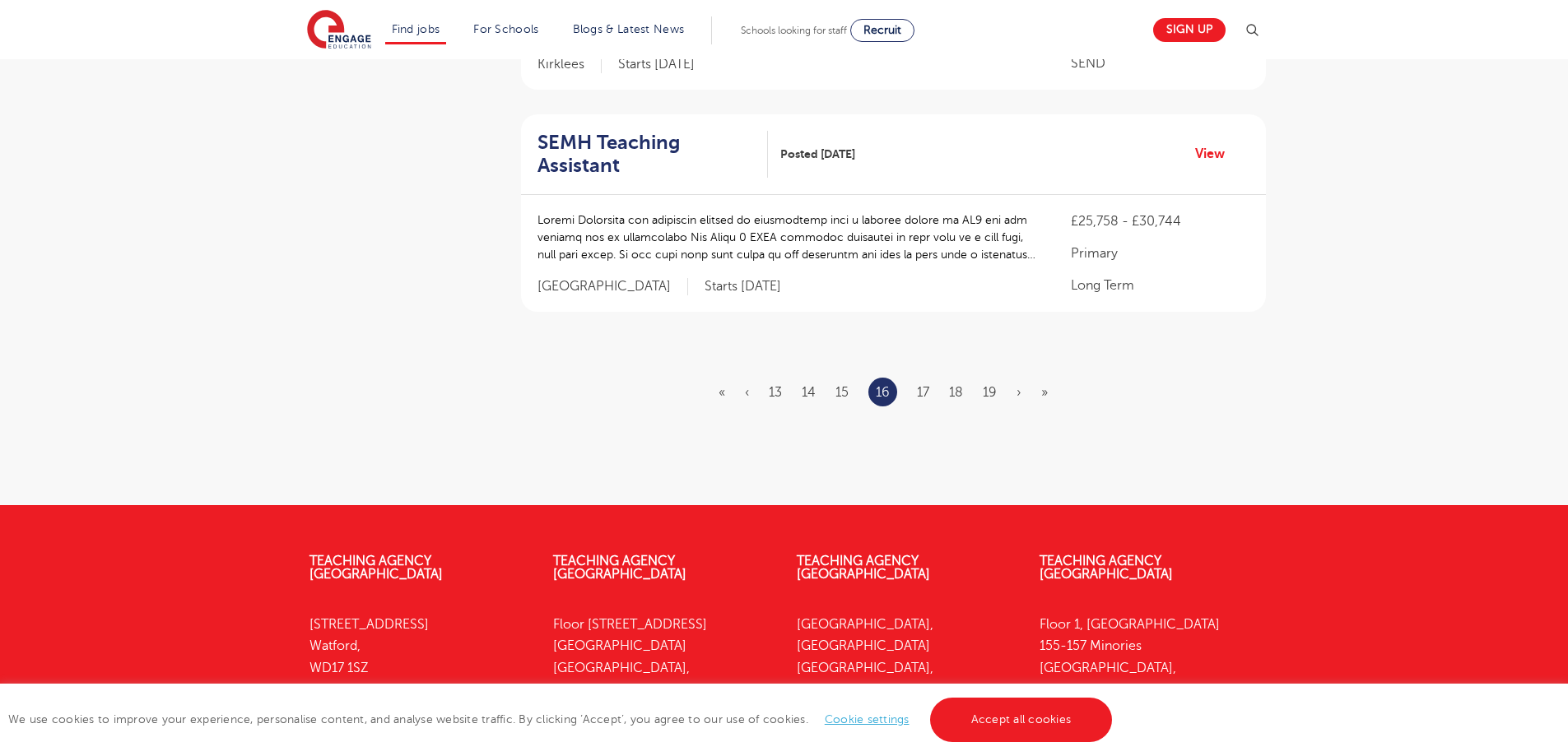
scroll to position [1999, 0]
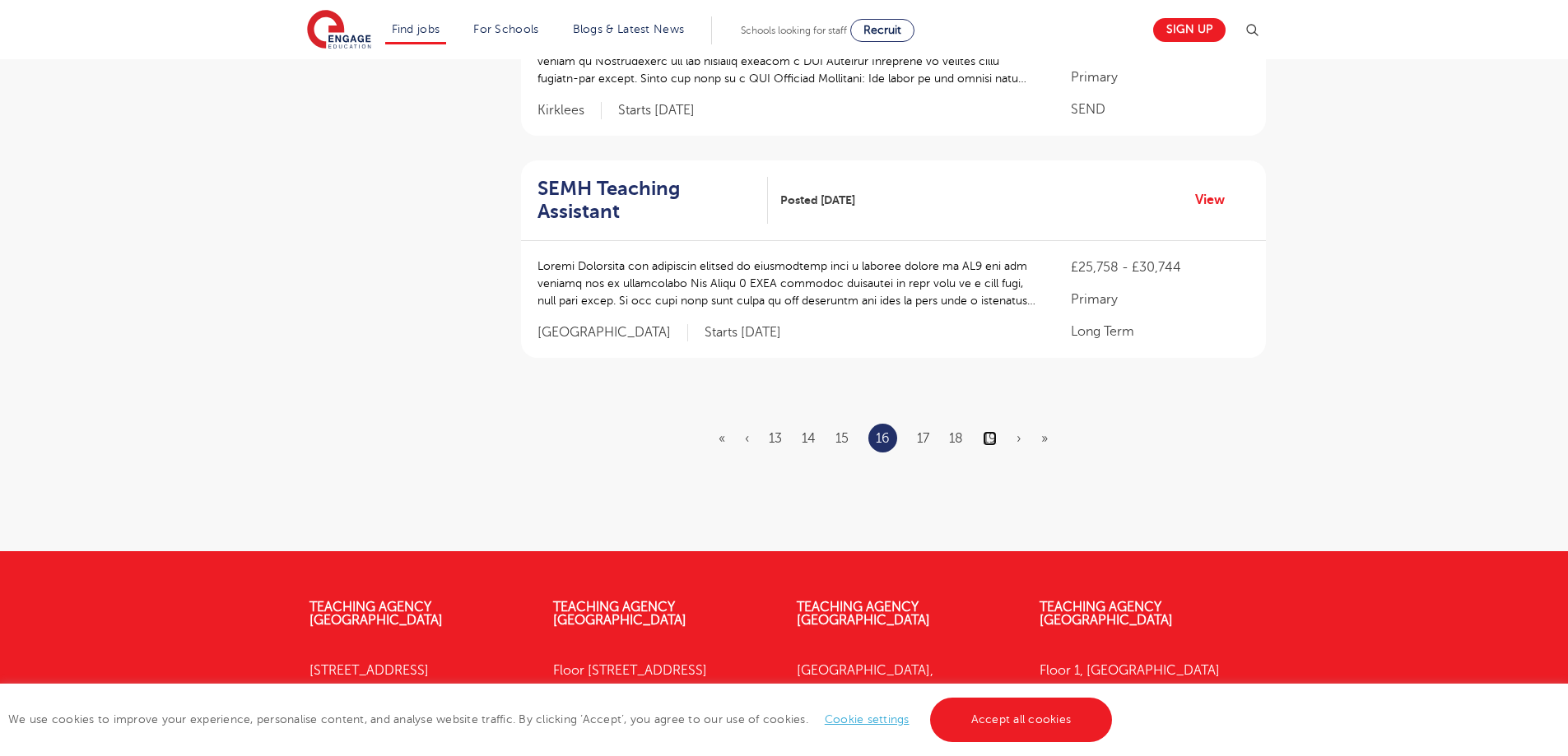
click at [991, 431] on link "19" at bounding box center [989, 438] width 14 height 15
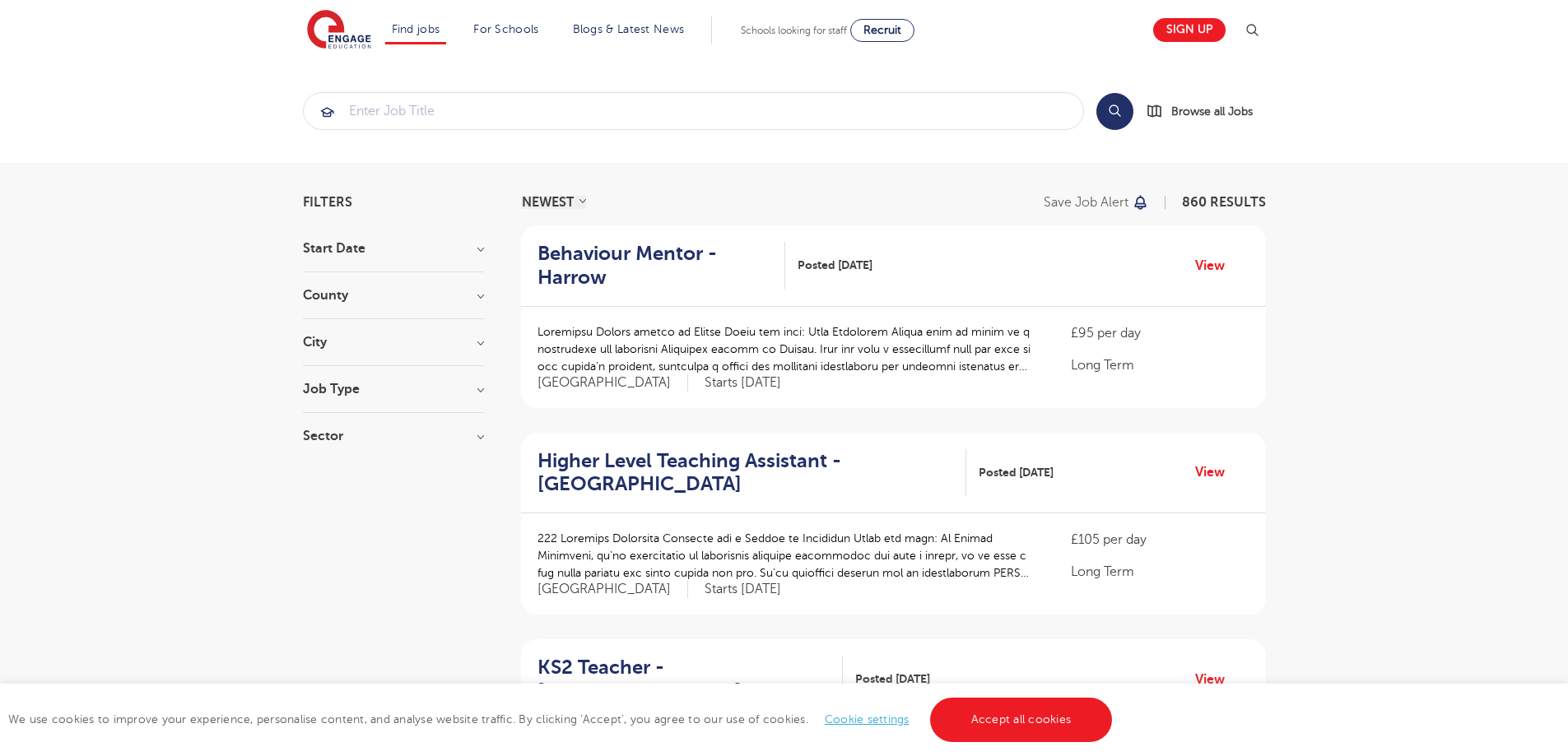
scroll to position [2134, 0]
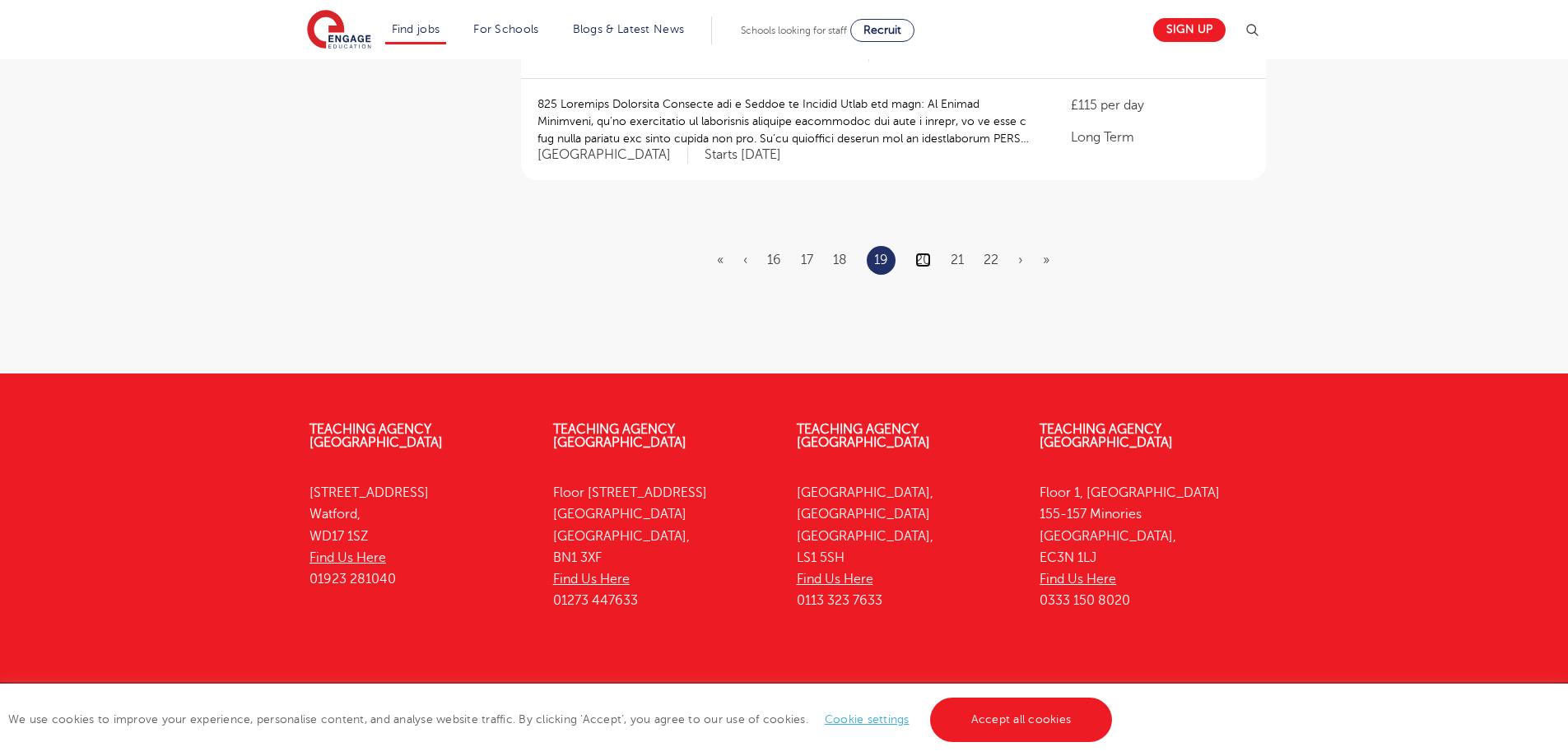
click at [915, 252] on link "20" at bounding box center [922, 260] width 16 height 15
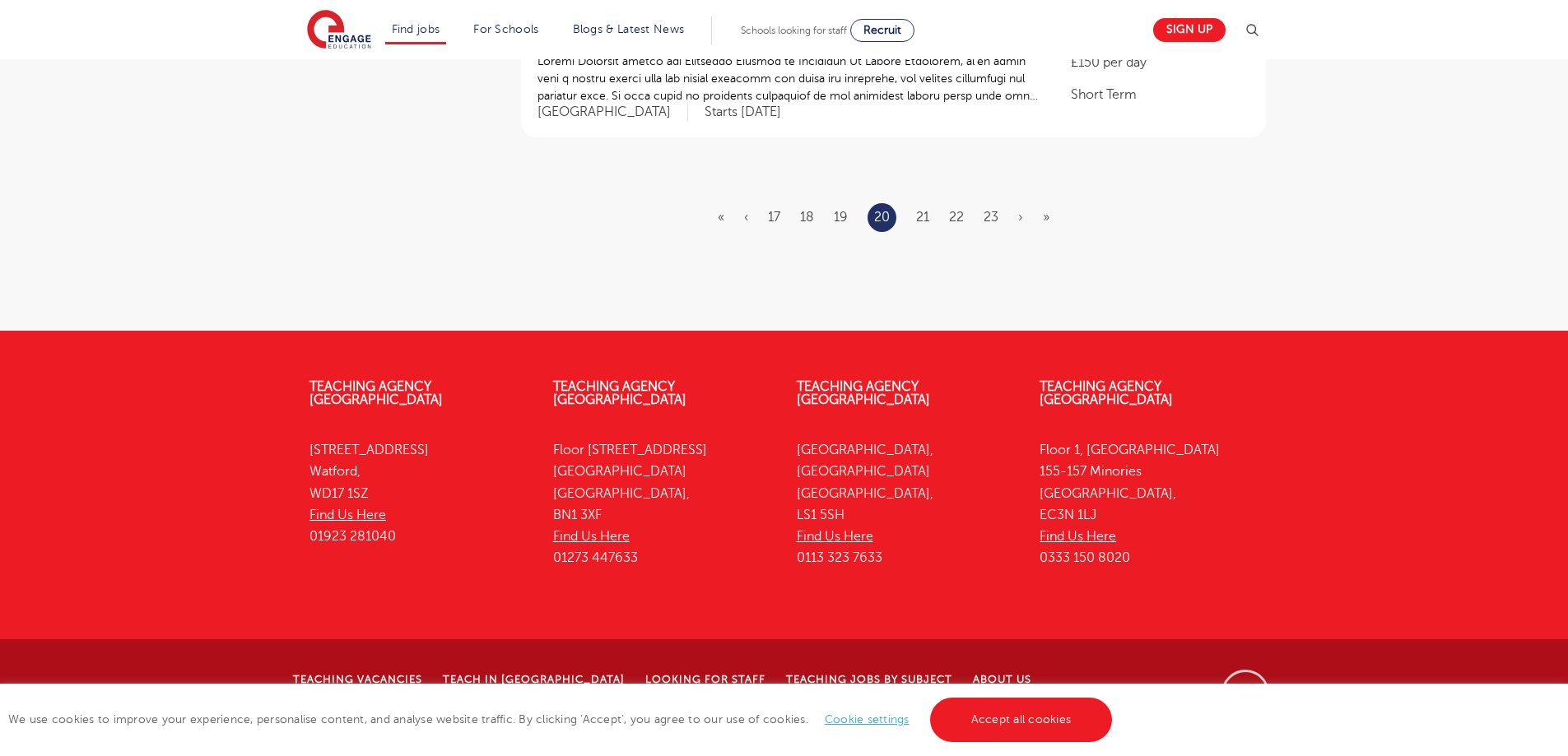
scroll to position [0, 0]
